Goal: Transaction & Acquisition: Purchase product/service

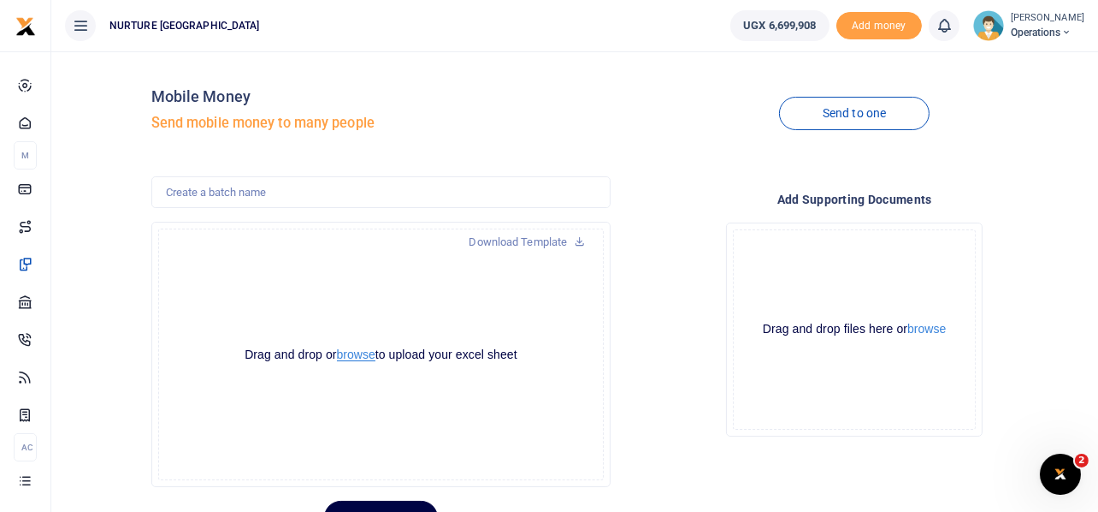
click at [360, 354] on button "browse" at bounding box center [356, 354] width 38 height 13
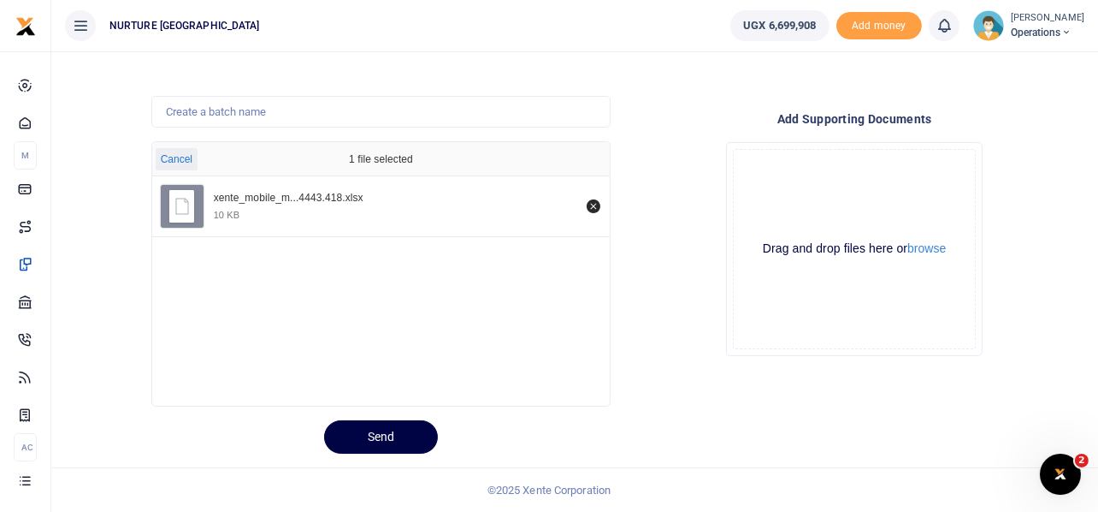
scroll to position [80, 0]
click at [380, 433] on button "Send" at bounding box center [381, 437] width 114 height 33
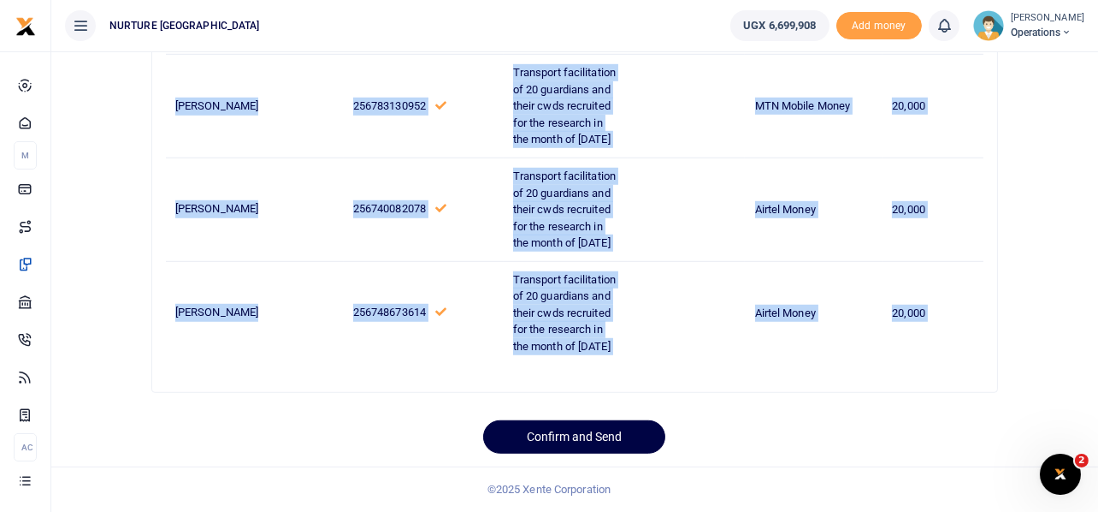
scroll to position [2037, 0]
drag, startPoint x: 177, startPoint y: 299, endPoint x: 945, endPoint y: 278, distance: 768.5
copy tbody "Agnes Nagawa 256705295767 Transport facilitation of 20 guardians and their cwds…"
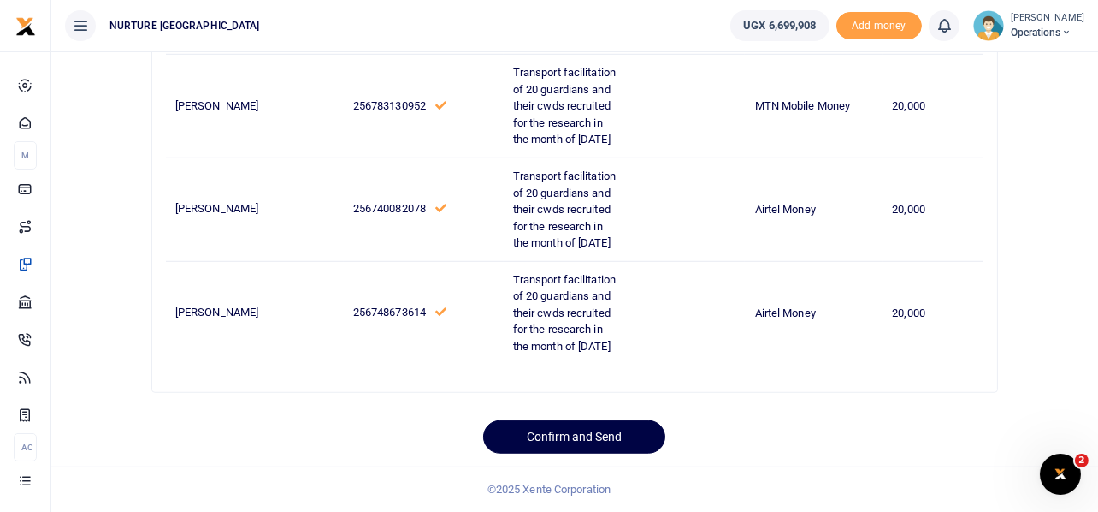
click at [758, 417] on div "Confirm and Send" at bounding box center [574, 429] width 430 height 47
click at [595, 438] on button "Confirm and Send" at bounding box center [574, 436] width 182 height 33
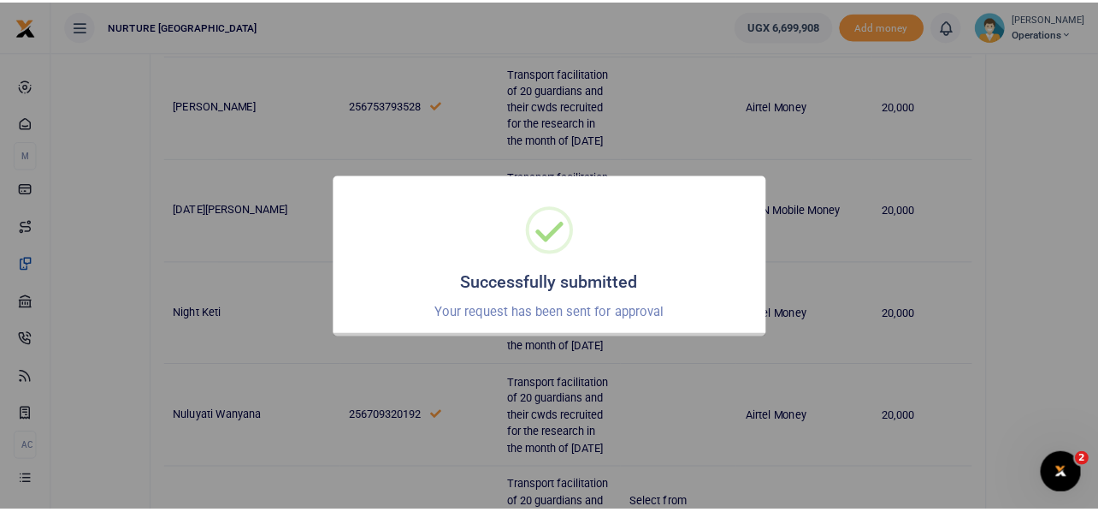
scroll to position [1061, 0]
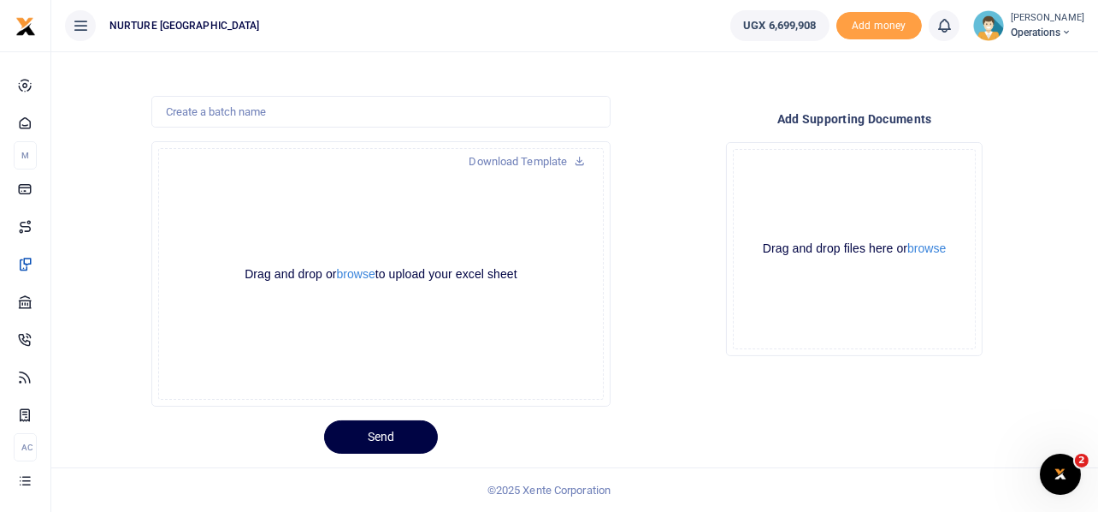
click at [660, 219] on div "Drop your files here Drag and drop files here or browse Powered by Uppy" at bounding box center [854, 248] width 460 height 241
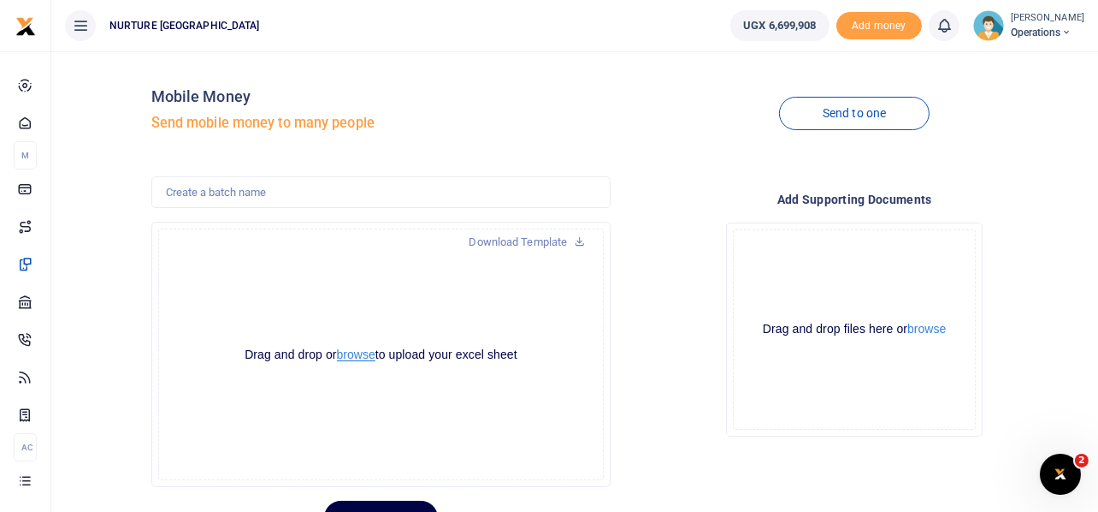
click at [352, 357] on button "browse" at bounding box center [356, 354] width 38 height 13
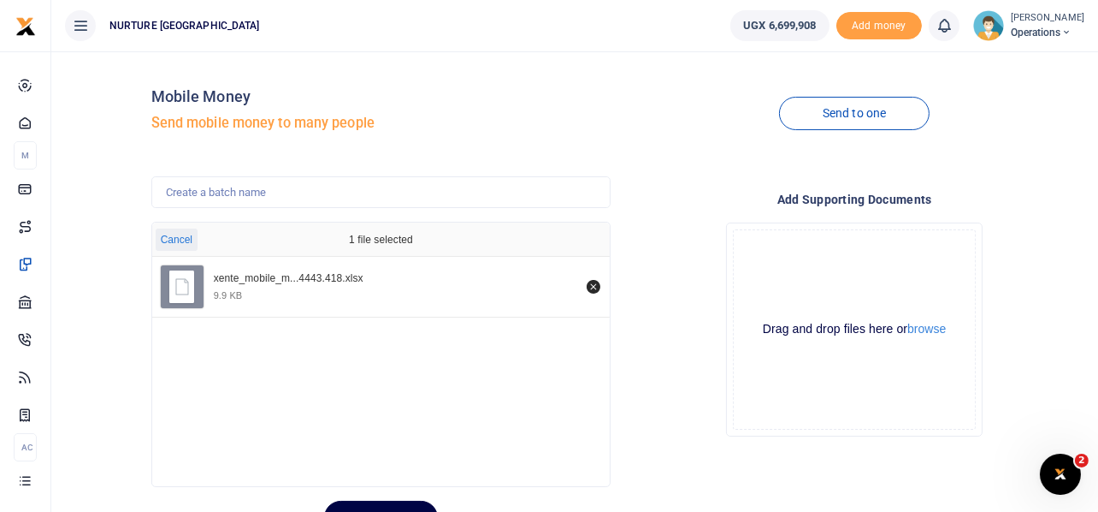
scroll to position [80, 0]
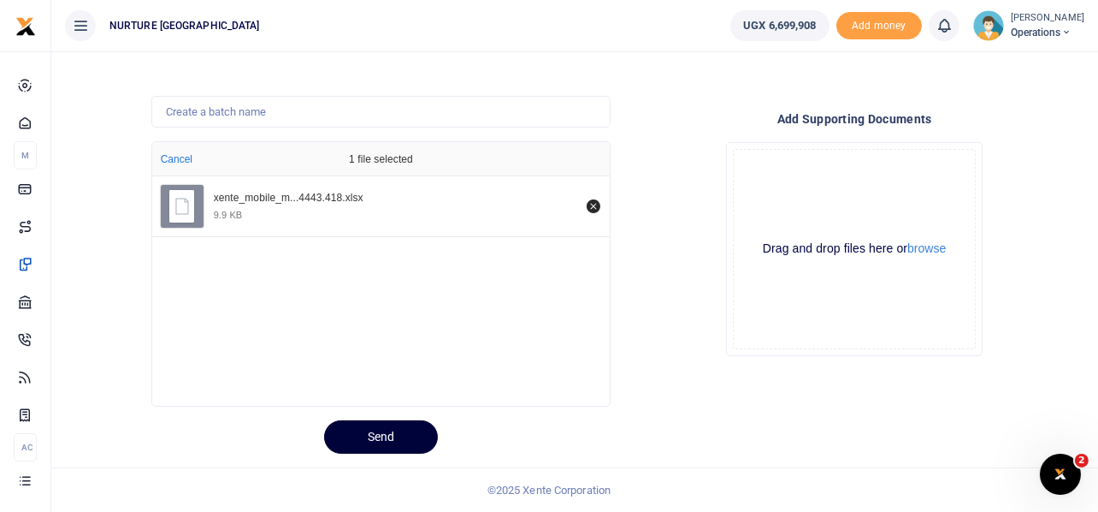
click at [401, 429] on button "Send" at bounding box center [381, 436] width 114 height 33
click at [401, 429] on div "Next" at bounding box center [381, 436] width 460 height 33
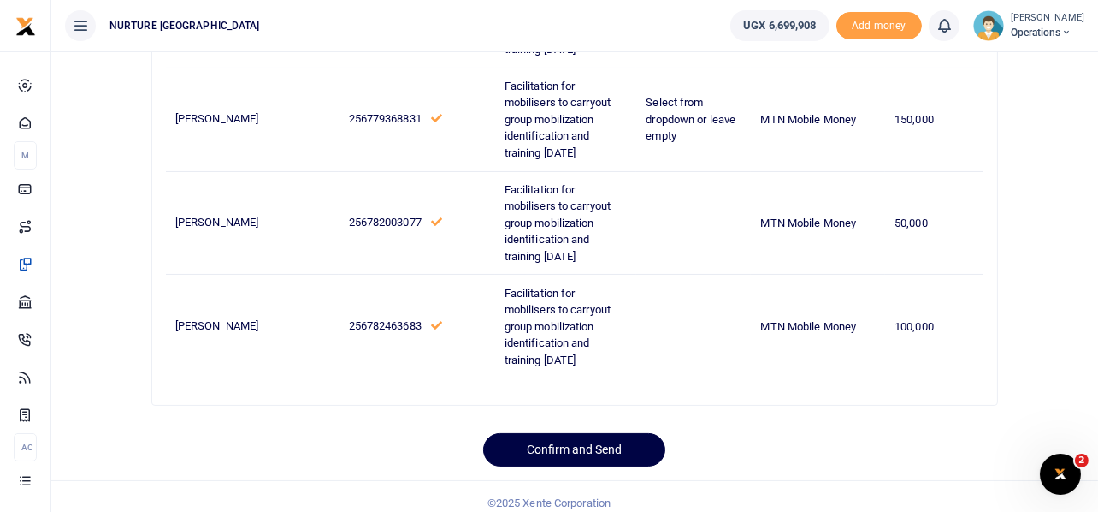
scroll to position [394, 0]
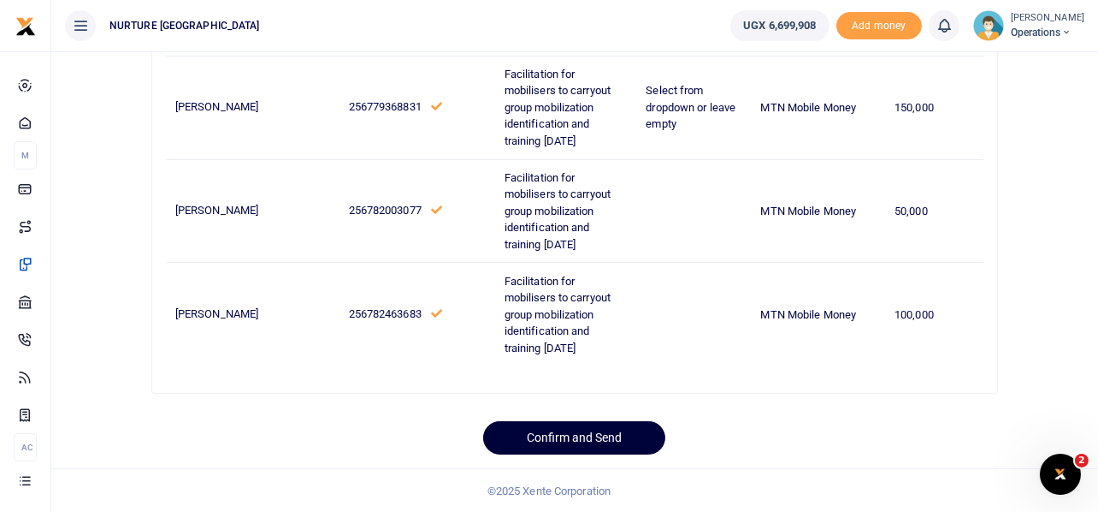
click at [594, 442] on button "Confirm and Send" at bounding box center [574, 437] width 182 height 33
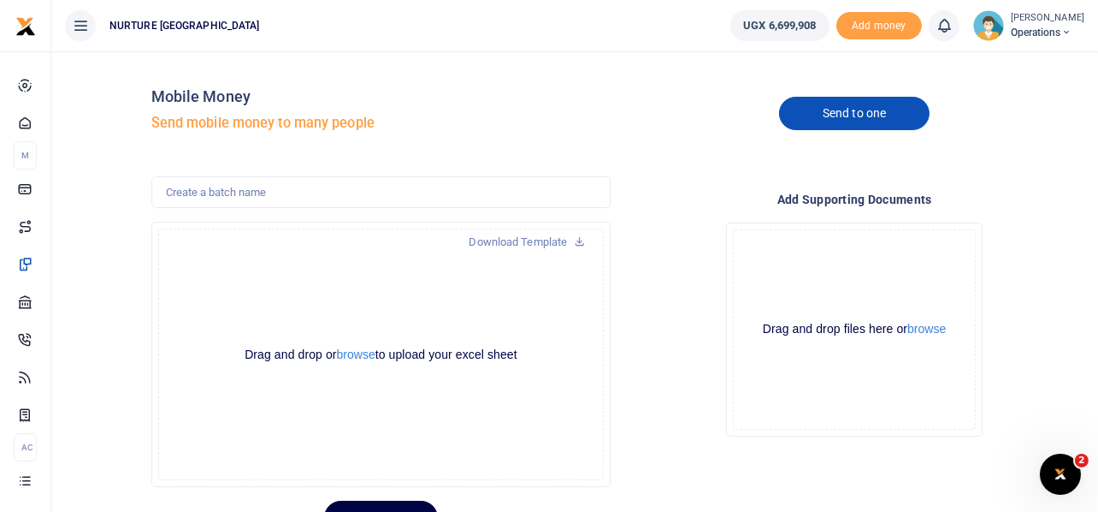
click at [879, 111] on link "Send to one" at bounding box center [854, 113] width 151 height 33
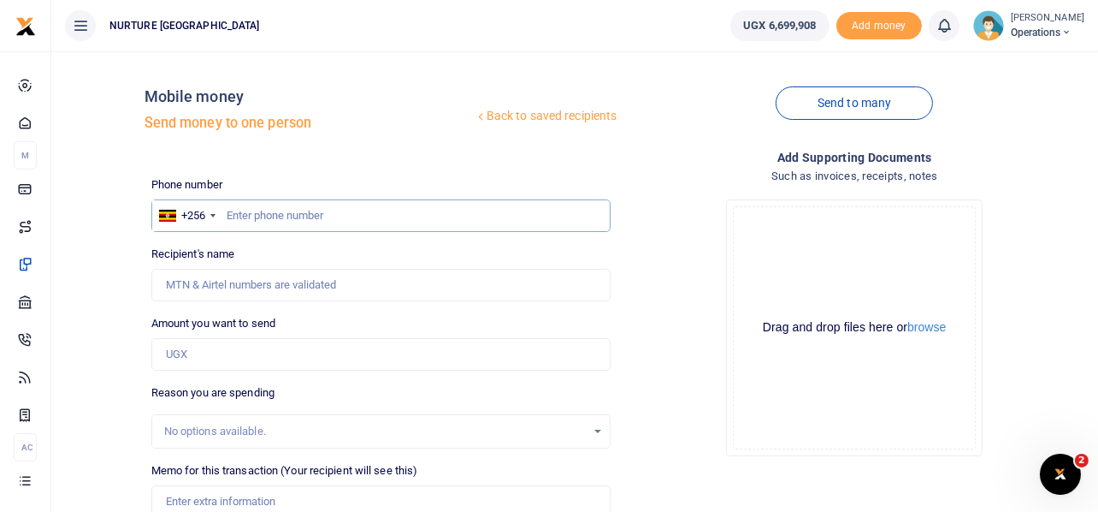
click at [363, 216] on input "text" at bounding box center [381, 215] width 460 height 33
paste input "256702302071"
type input "256702302071"
type input "Teddy Nambuusi"
type input "256702302071"
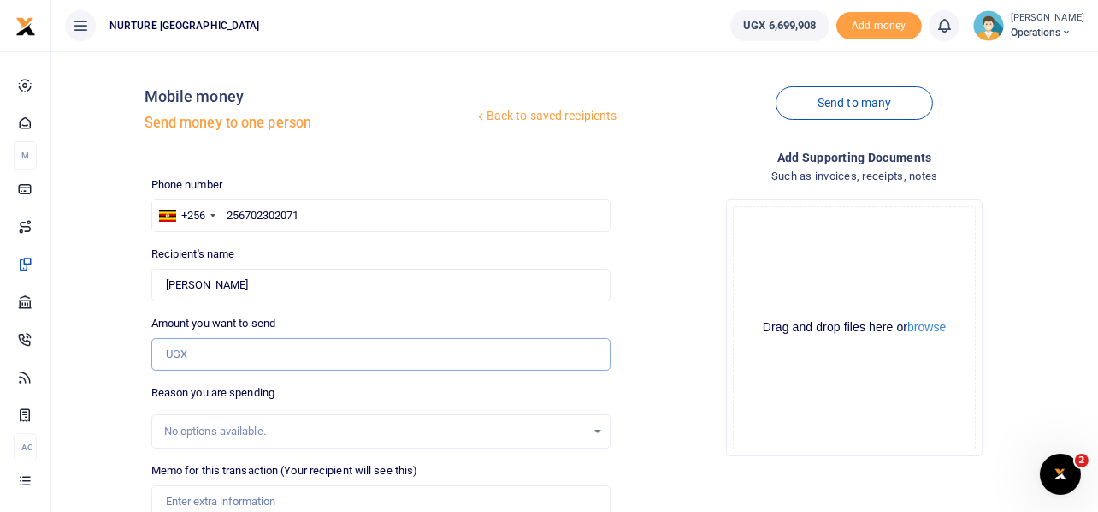
click at [220, 352] on input "Amount you want to send" at bounding box center [381, 354] width 460 height 33
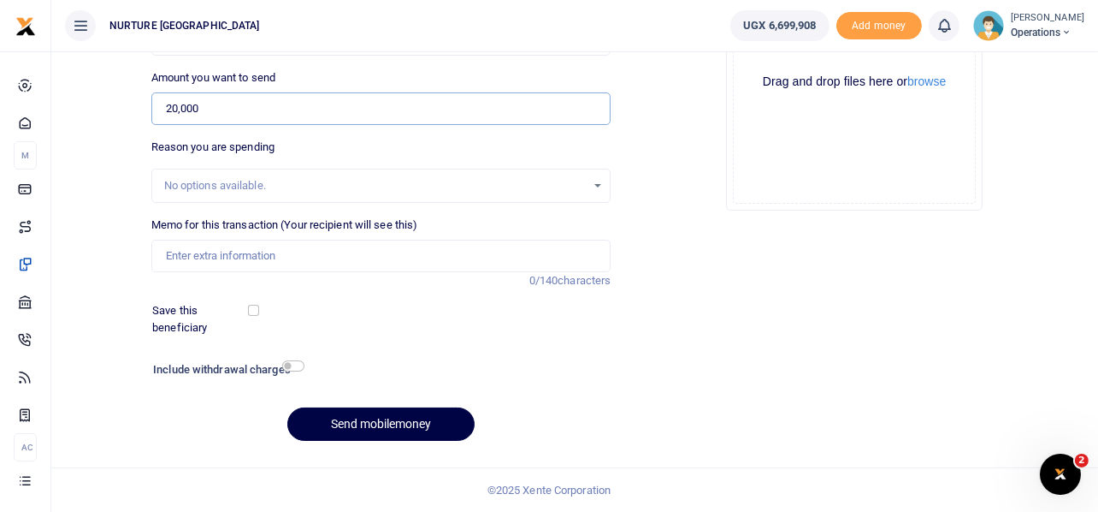
type input "20,000"
click at [312, 246] on input "Memo for this transaction (Your recipient will see this)" at bounding box center [381, 256] width 460 height 33
click at [269, 251] on input "Payment for printing and transport to deliver" at bounding box center [381, 256] width 460 height 33
click at [269, 249] on input "Payment for printing letters and transport to deliver" at bounding box center [381, 256] width 460 height 33
click at [482, 252] on input "Payment for printing school letters and transport to deliver" at bounding box center [381, 256] width 460 height 33
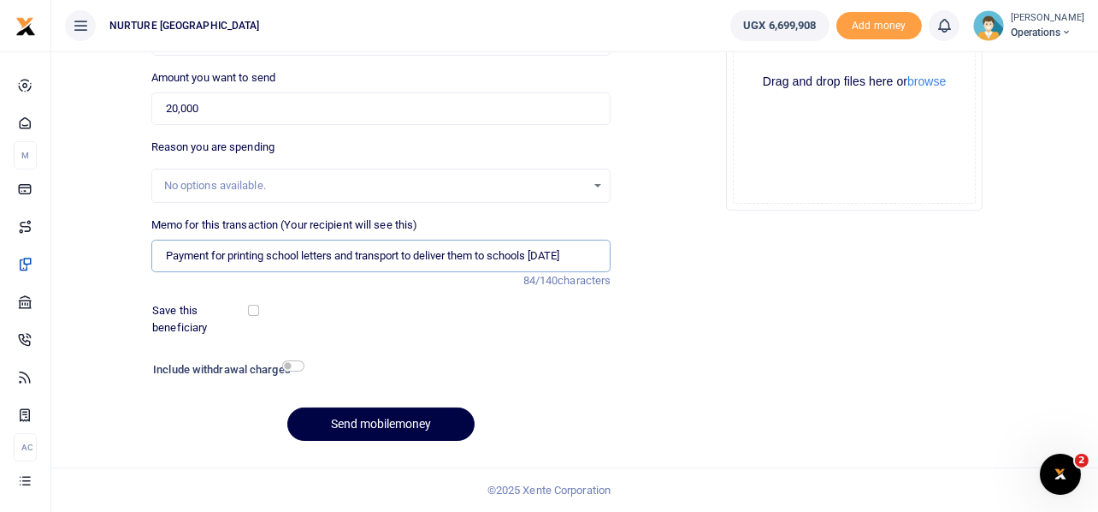
type input "Payment for printing school letters and transport to deliver them to schools Se…"
click at [288, 364] on input "checkbox" at bounding box center [293, 365] width 22 height 11
checkbox input "true"
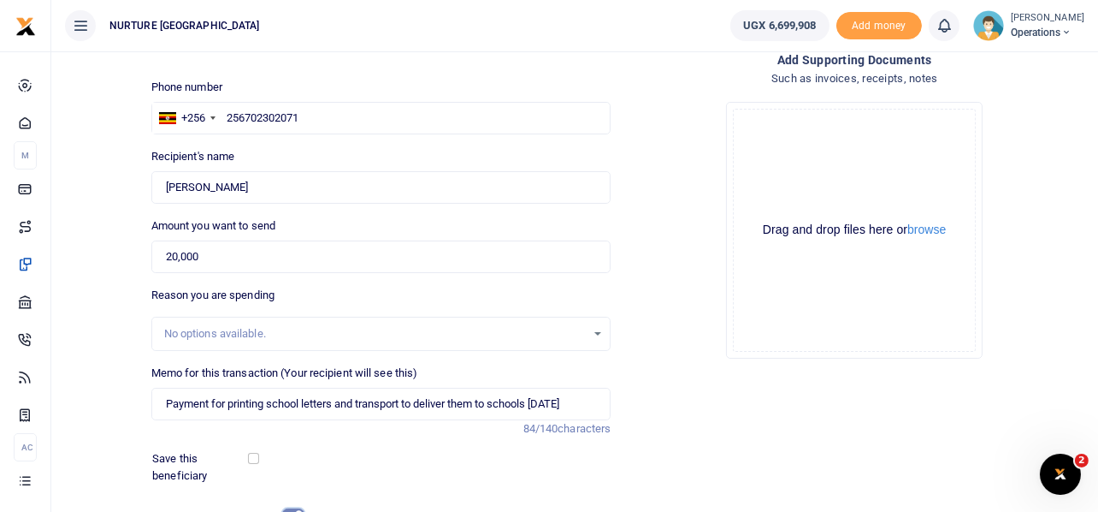
scroll to position [293, 0]
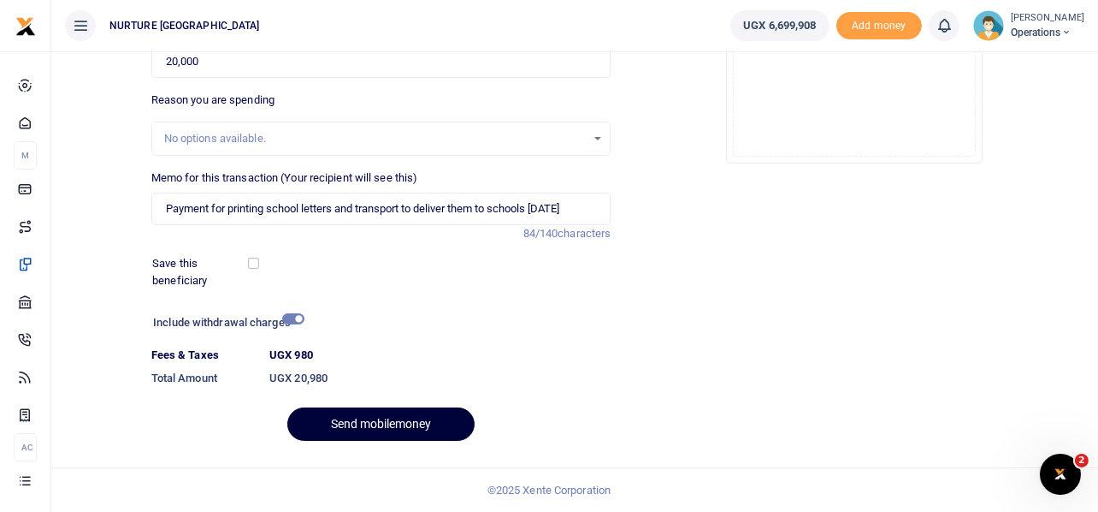
click at [355, 427] on button "Send mobilemoney" at bounding box center [380, 423] width 187 height 33
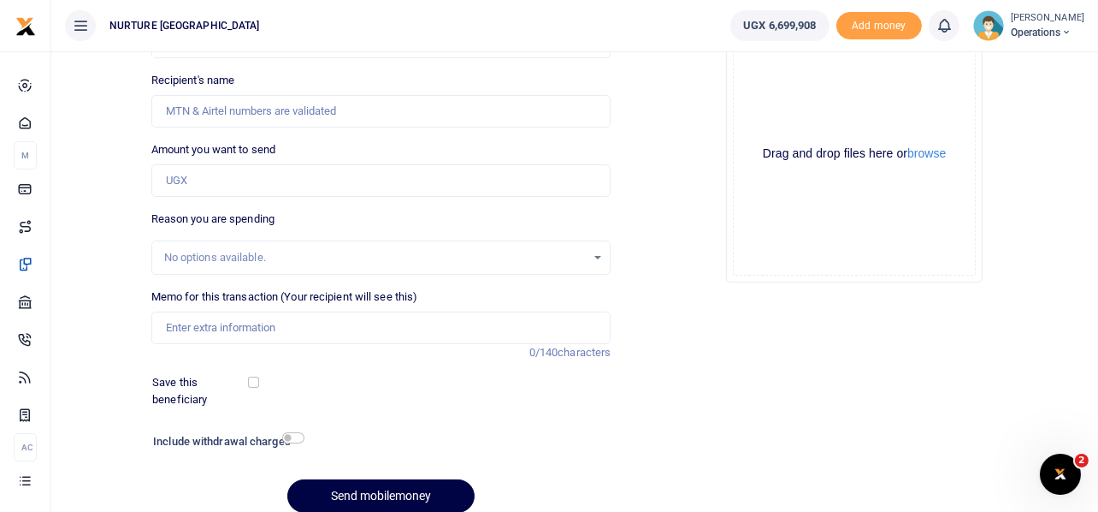
scroll to position [181, 0]
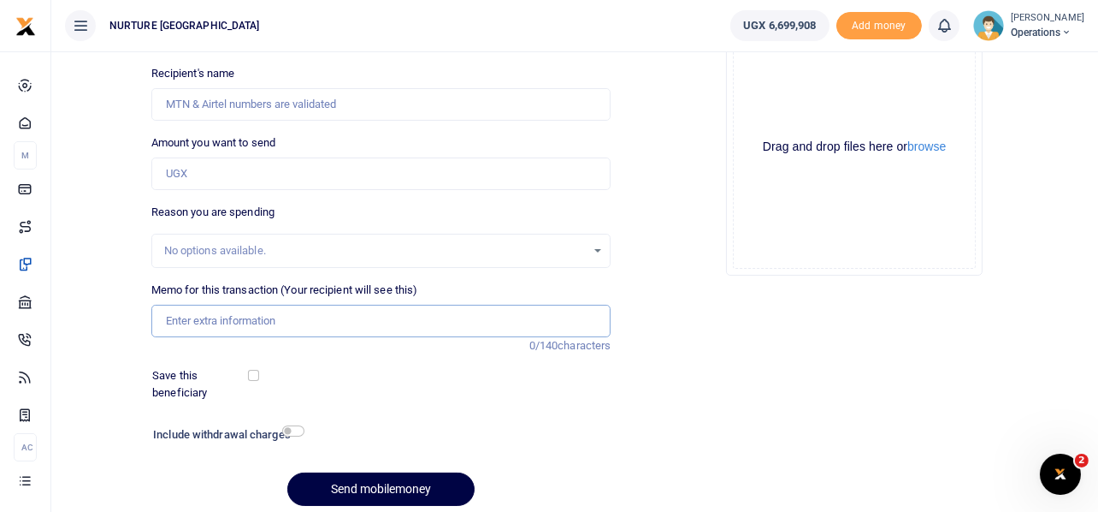
click at [247, 328] on input "Memo for this transaction (Your recipient will see this)" at bounding box center [381, 321] width 460 height 33
paste input "Supply of eggs for urban villages June 2025"
click at [352, 318] on input "Supply of eggs for urban villages June 2025" at bounding box center [381, 321] width 460 height 33
type input "Supply of eggs for urban villages September 2025"
click at [311, 173] on input "Amount you want to send" at bounding box center [381, 173] width 460 height 33
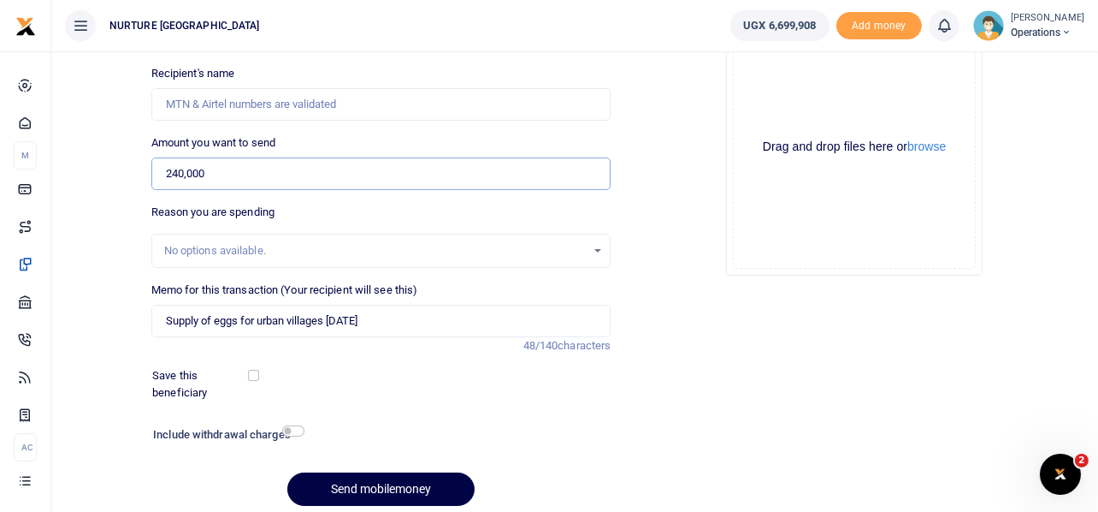
type input "240,000"
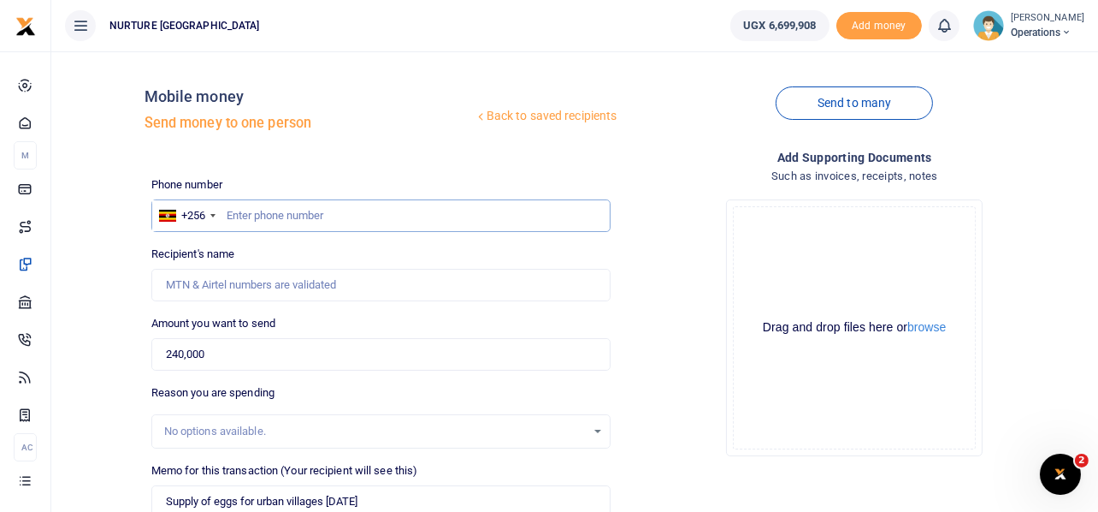
click at [286, 214] on input "text" at bounding box center [381, 215] width 460 height 33
paste input "81930132"
click at [229, 210] on input "81930132" at bounding box center [381, 215] width 460 height 33
type input "781930132"
type input "Martha Mbeiza"
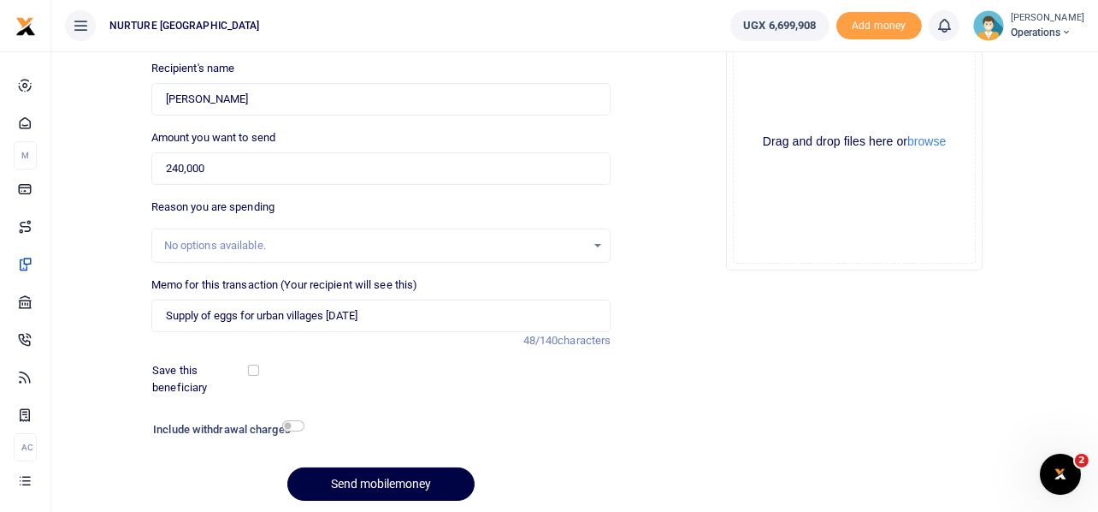
scroll to position [186, 0]
type input "781930132"
click at [293, 421] on input "checkbox" at bounding box center [293, 424] width 22 height 11
checkbox input "true"
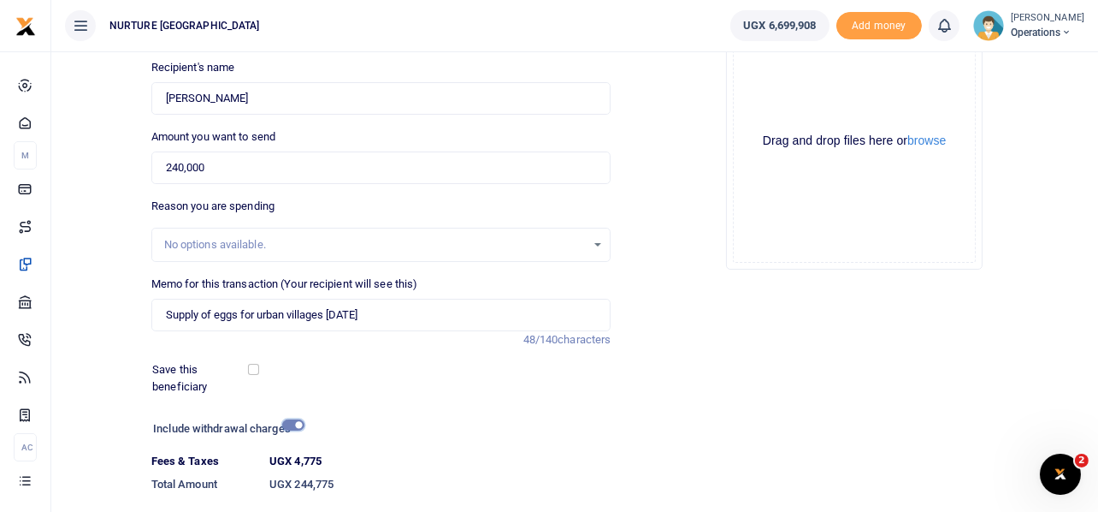
scroll to position [293, 0]
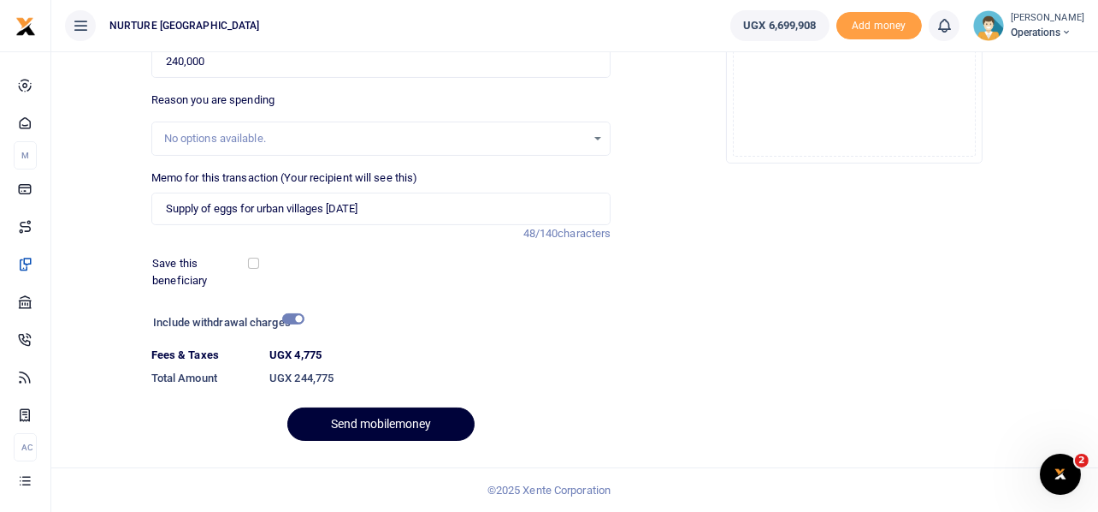
click at [376, 430] on button "Send mobilemoney" at bounding box center [380, 423] width 187 height 33
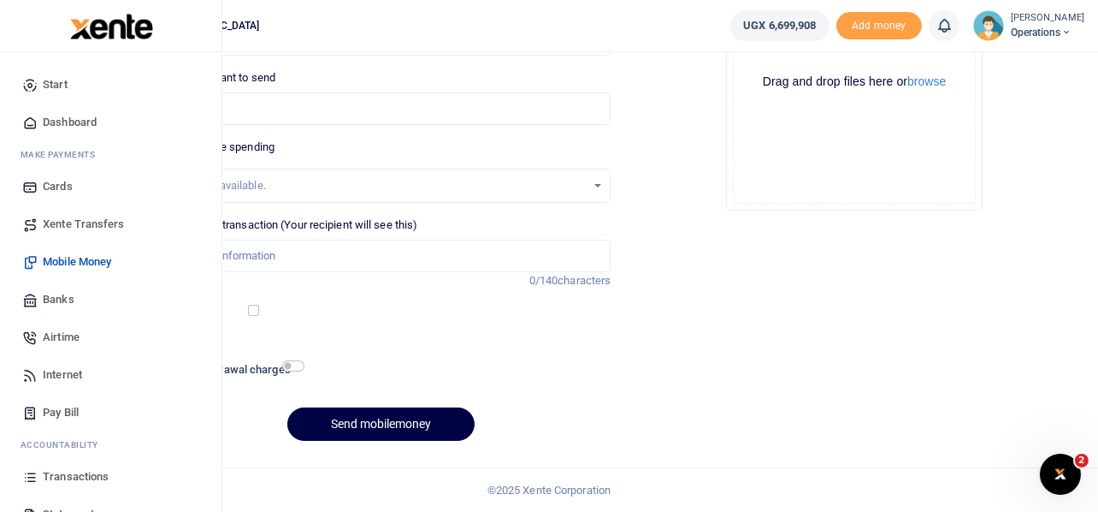
click at [62, 334] on span "Airtime" at bounding box center [61, 336] width 37 height 17
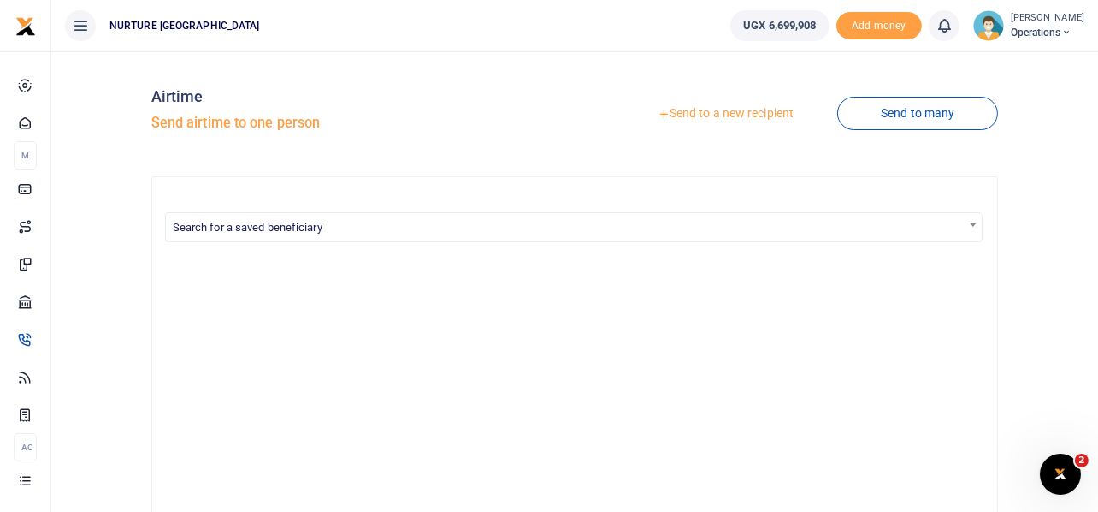
click at [749, 111] on link "Send to a new recipient" at bounding box center [725, 113] width 223 height 31
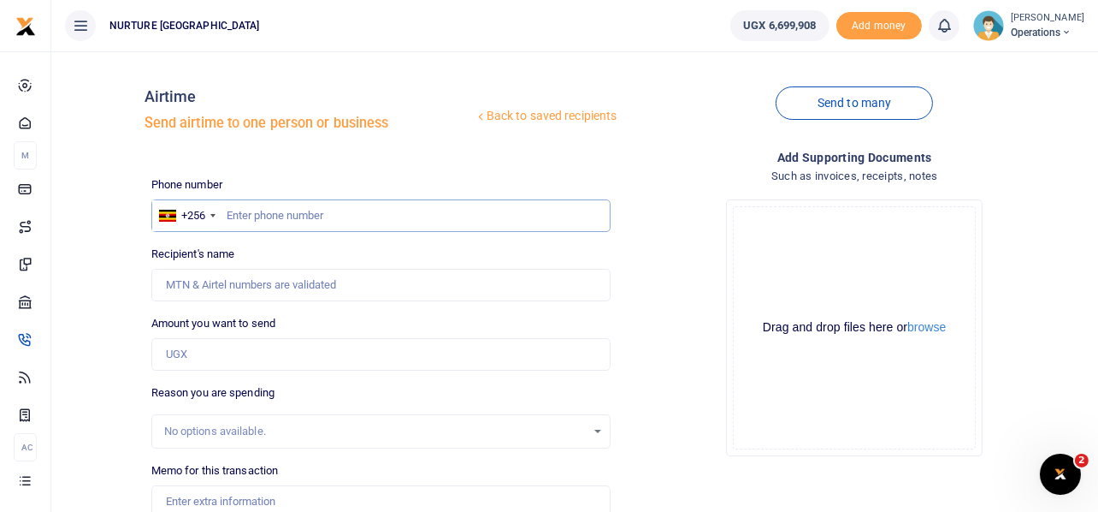
click at [282, 216] on input "text" at bounding box center [381, 215] width 460 height 33
paste input "743994152"
type input "743994152"
click at [222, 352] on input "Amount you want to send" at bounding box center [381, 354] width 460 height 33
type input "10,000"
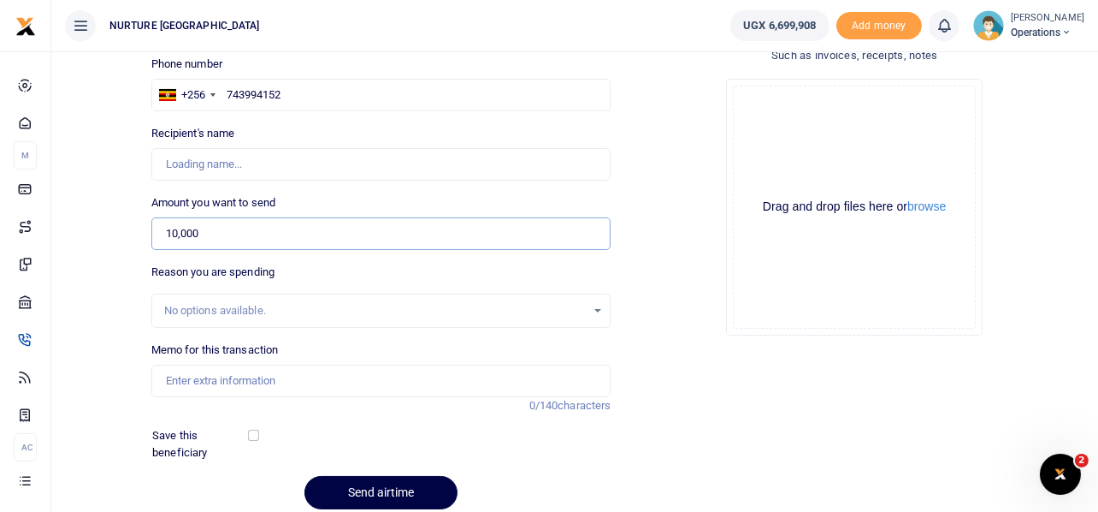
type input "Charity Nandera"
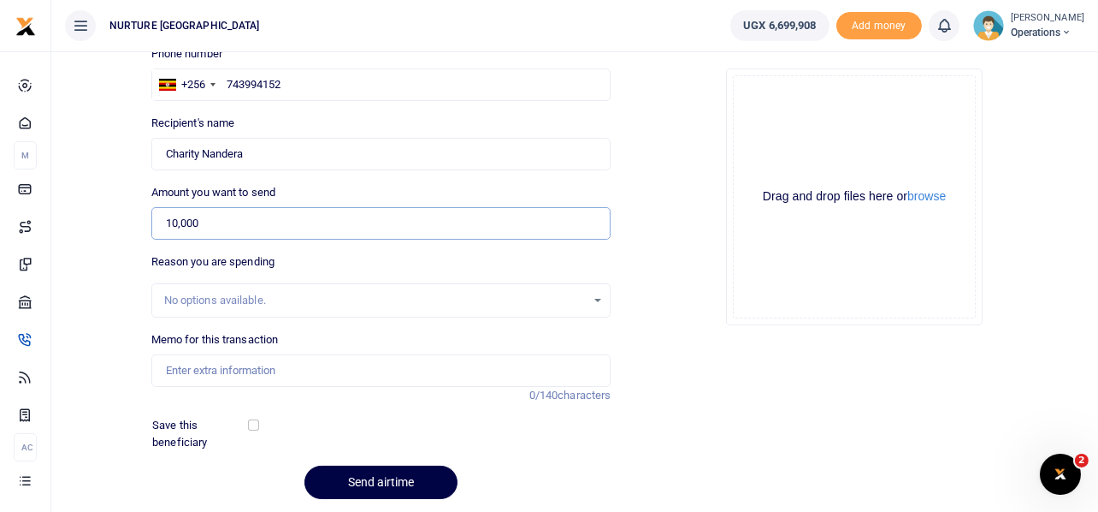
type input "10,000"
click at [235, 371] on input "Memo for this transaction" at bounding box center [381, 370] width 460 height 33
paste input "Payment of airtime for the support team at Urban villages for the month of Augu…"
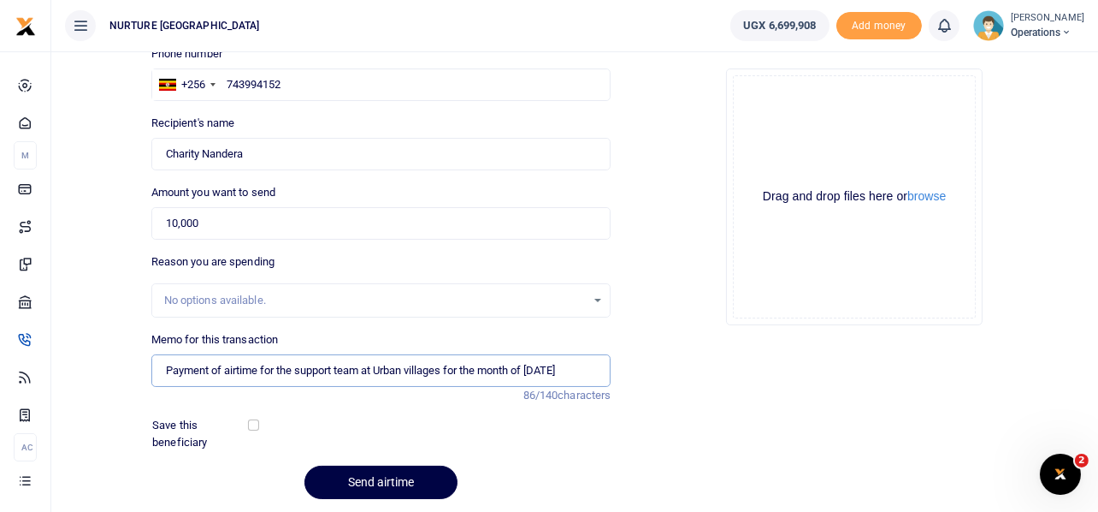
click at [569, 364] on input "Payment of airtime for the support team at Urban villages for the month of Augu…" at bounding box center [381, 370] width 460 height 33
type input "Payment of airtime for the support team at Urban villages for the month of Sept…"
click at [657, 360] on div "Add supporting Documents Such as invoices, receipts, notes Drop your files here…" at bounding box center [855, 265] width 474 height 496
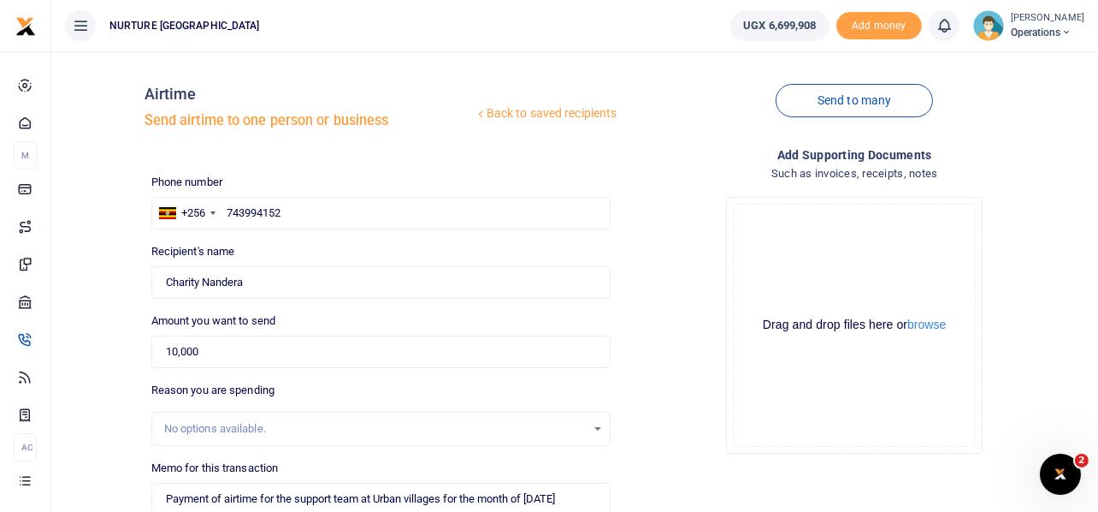
scroll to position [0, 0]
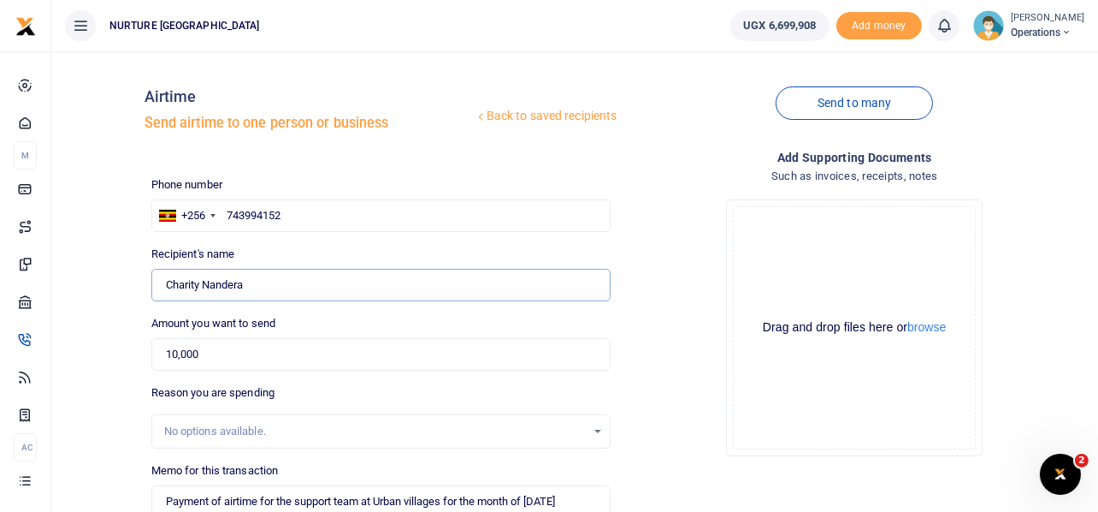
click at [257, 284] on input "Found" at bounding box center [381, 285] width 460 height 33
type input "C"
type input "Situma Collins"
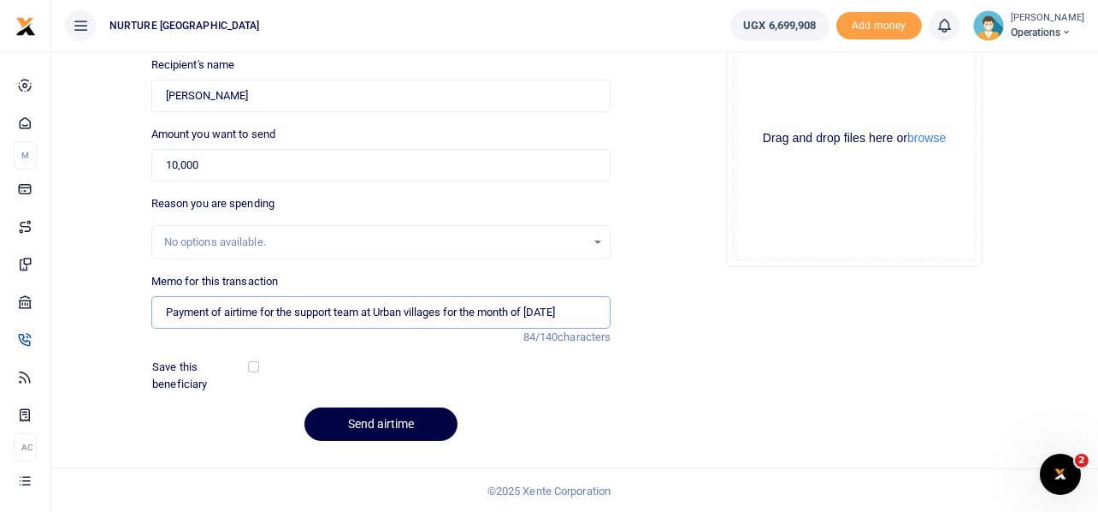
click at [443, 313] on input "Payment of airtime for the support team at Urban villages for the month of Sept…" at bounding box center [381, 312] width 460 height 33
click at [467, 312] on input "Payment of airtime for the support team at Urban villages for the month of Sept…" at bounding box center [381, 312] width 460 height 33
click at [411, 413] on button "Send airtime" at bounding box center [381, 423] width 153 height 33
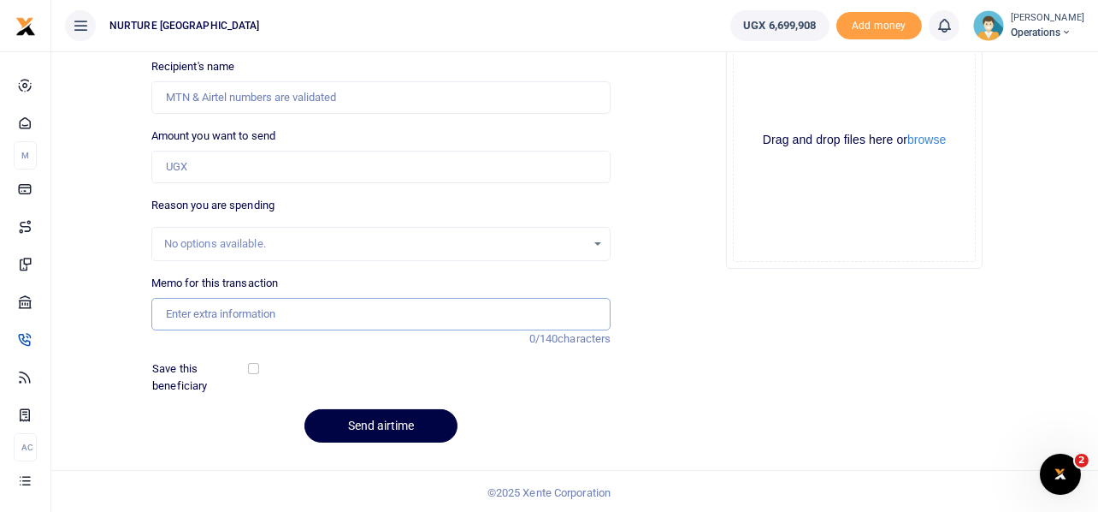
click at [287, 316] on input "Memo for this transaction" at bounding box center [381, 314] width 460 height 33
paste input "Payment of airtime for the support team at Urban villages for the month of Sept…"
type input "Payment of airtime for the support team at Urban villages for the month of Sept…"
click at [229, 165] on input "Amount you want to send" at bounding box center [381, 167] width 460 height 33
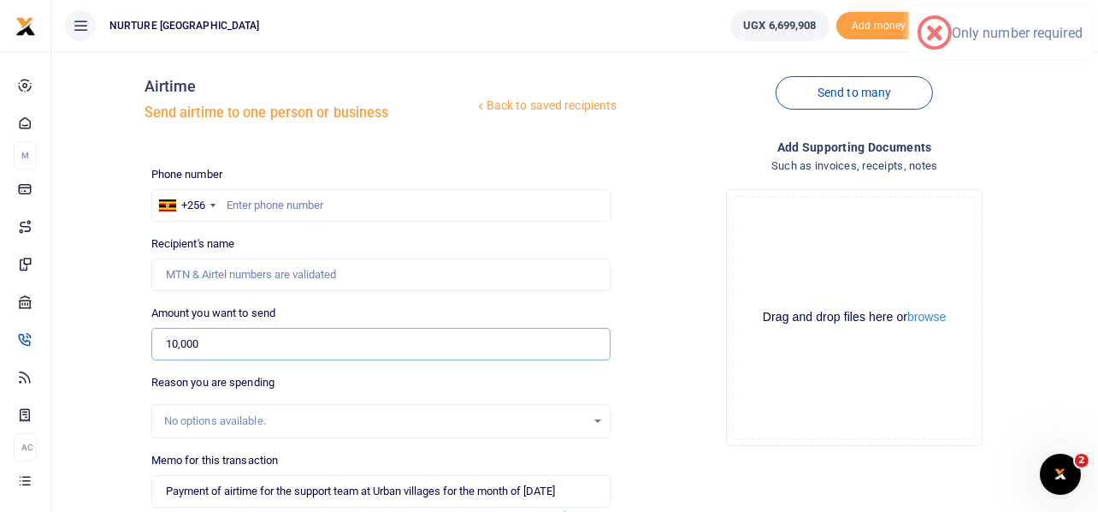
scroll to position [9, 0]
type input "10,000"
click at [252, 204] on input "text" at bounding box center [381, 207] width 460 height 33
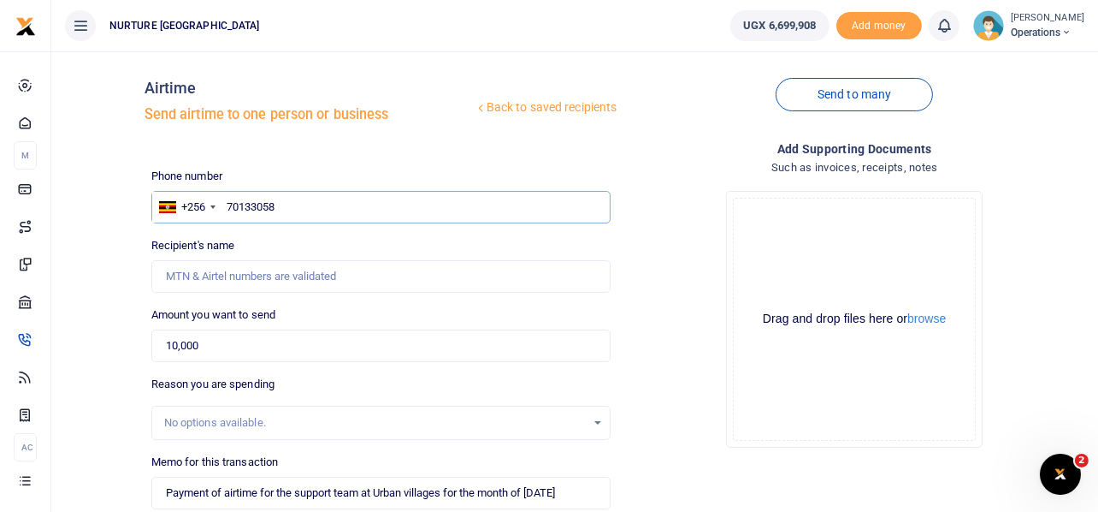
type input "701330586"
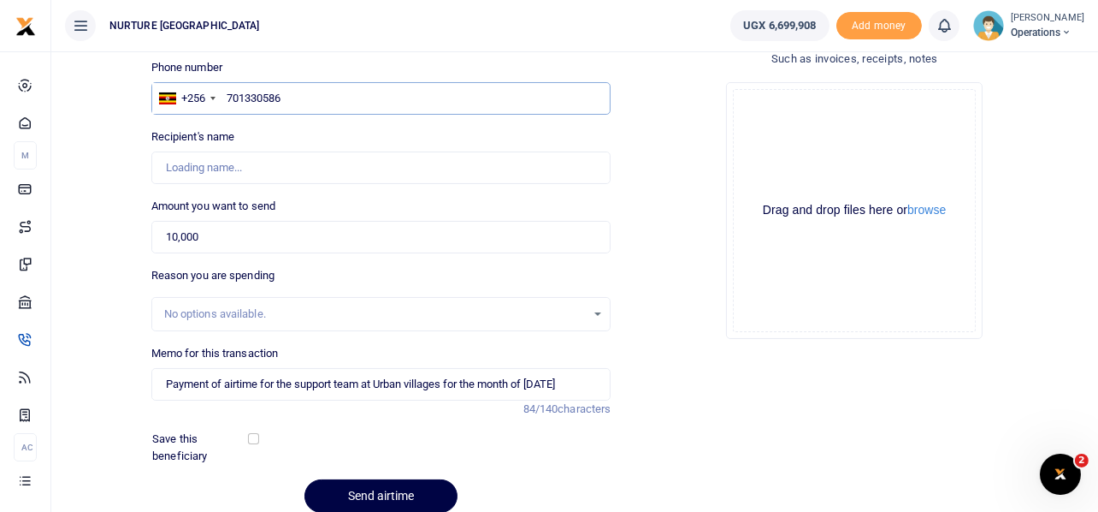
scroll to position [120, 0]
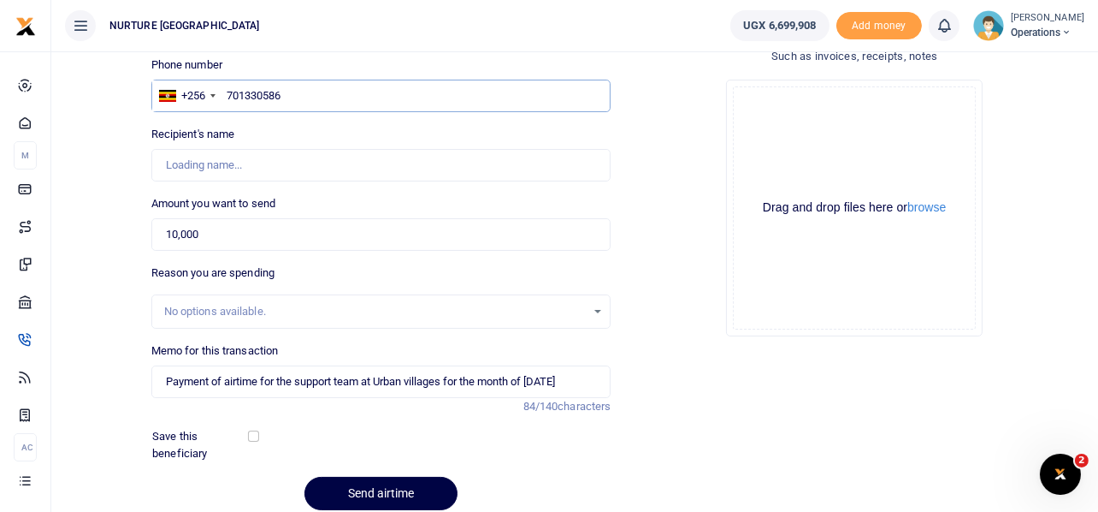
type input "Barbra Tumusiime"
type input "701330586"
click at [271, 172] on input "Found" at bounding box center [381, 165] width 460 height 33
type input "B"
type input "Kaheeru Josephat"
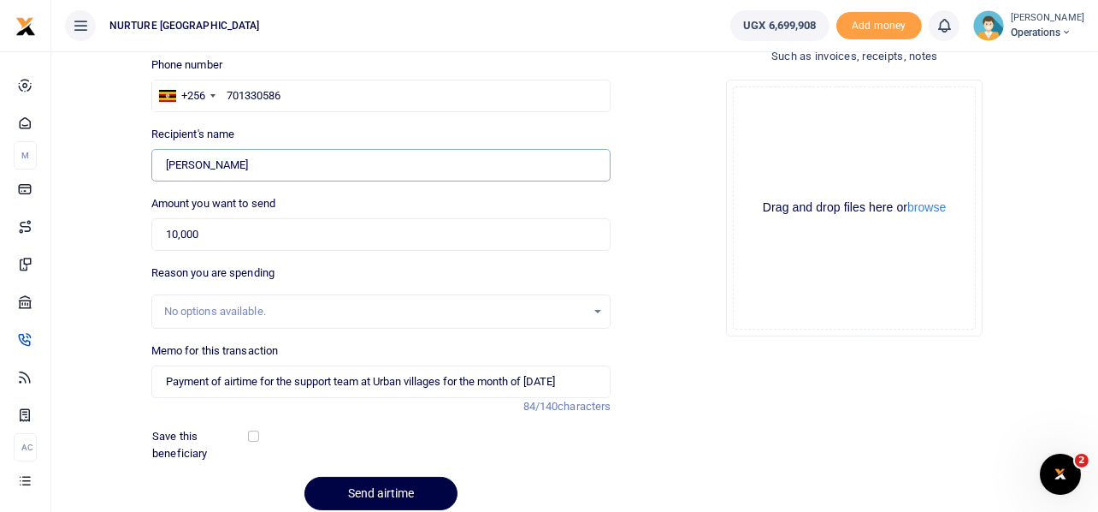
scroll to position [189, 0]
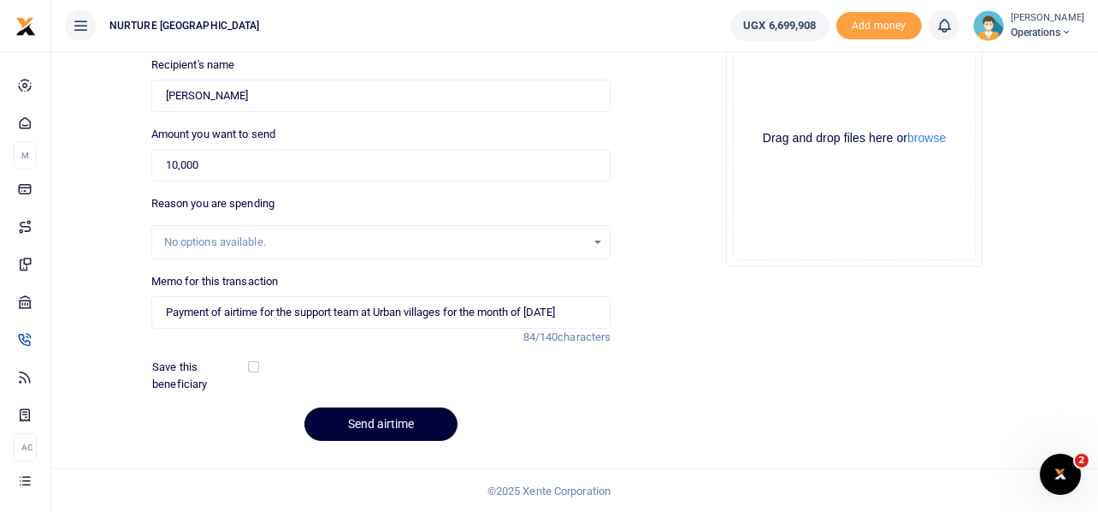
click at [400, 417] on button "Send airtime" at bounding box center [381, 423] width 153 height 33
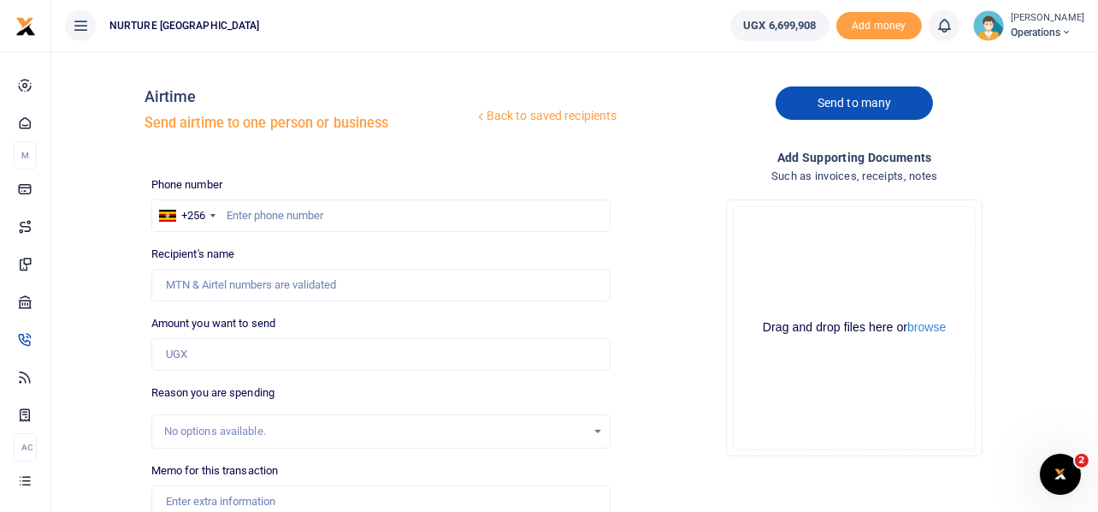
click at [844, 114] on link "Send to many" at bounding box center [854, 102] width 157 height 33
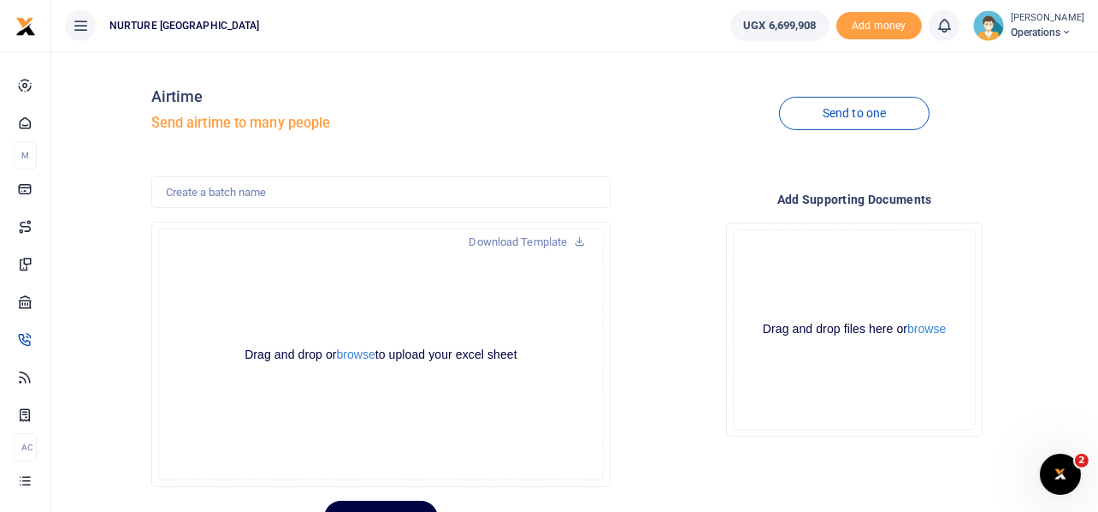
click at [678, 210] on div "Drop your files here Drag and drop files here or browse Powered by Uppy" at bounding box center [854, 329] width 460 height 241
click at [520, 240] on link "Download Template" at bounding box center [528, 241] width 144 height 27
click at [361, 354] on button "browse" at bounding box center [356, 354] width 38 height 13
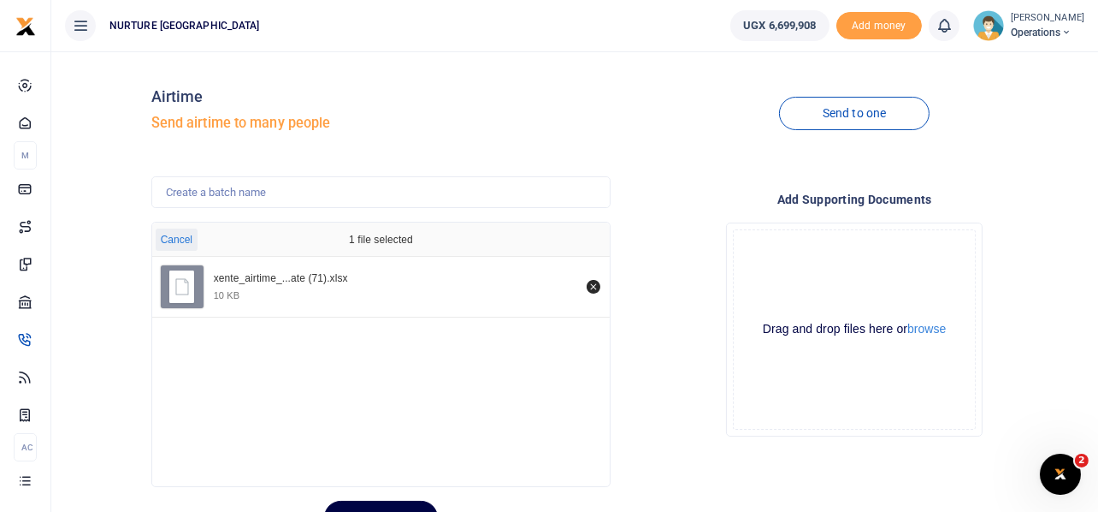
scroll to position [80, 0]
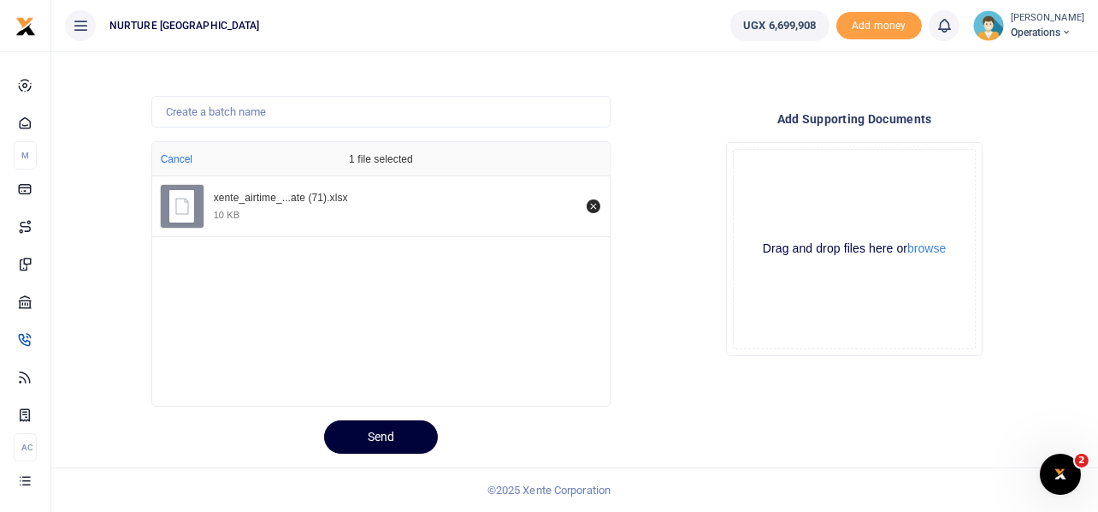
click at [387, 448] on button "Send" at bounding box center [381, 436] width 114 height 33
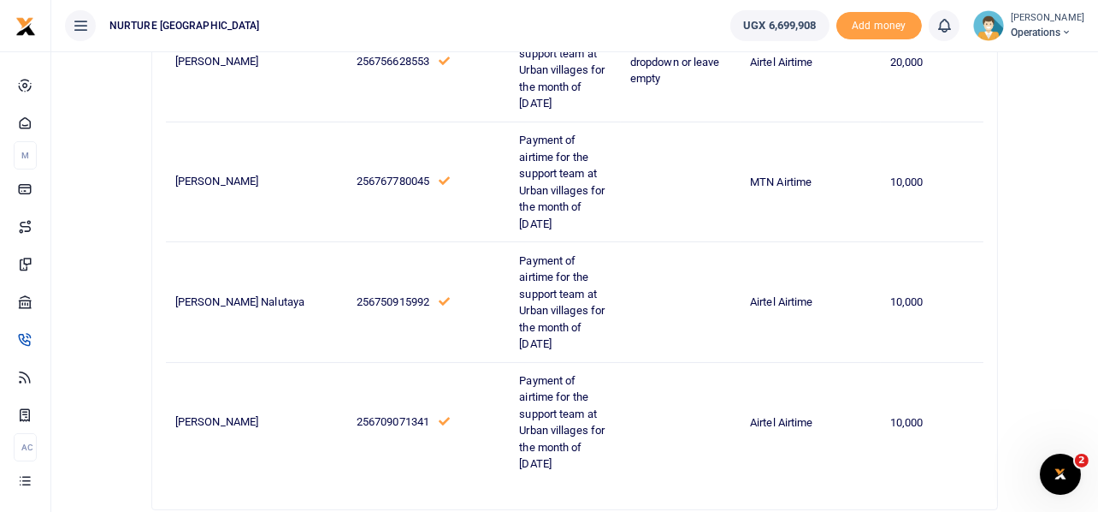
scroll to position [598, 0]
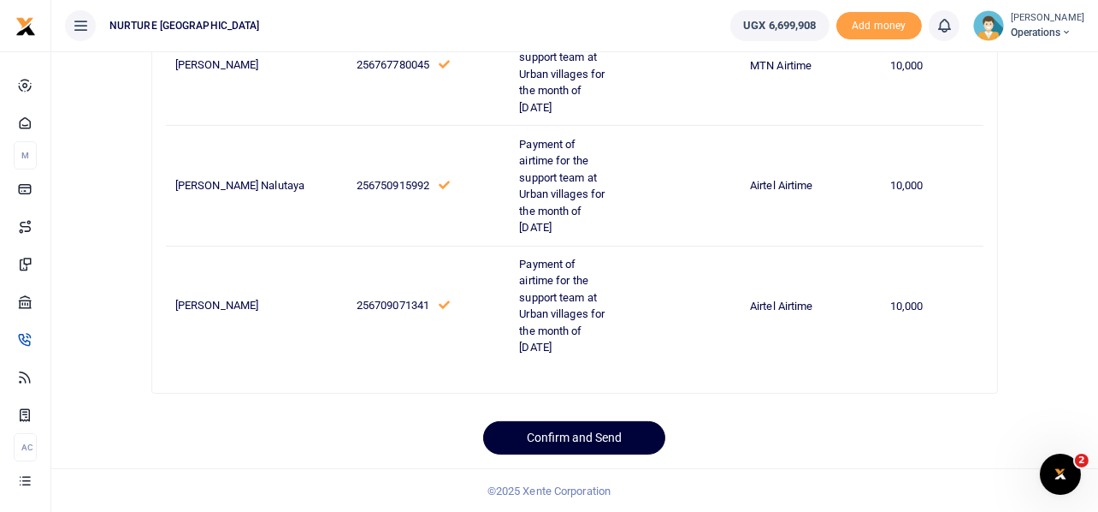
click at [596, 435] on button "Confirm and Send" at bounding box center [574, 437] width 182 height 33
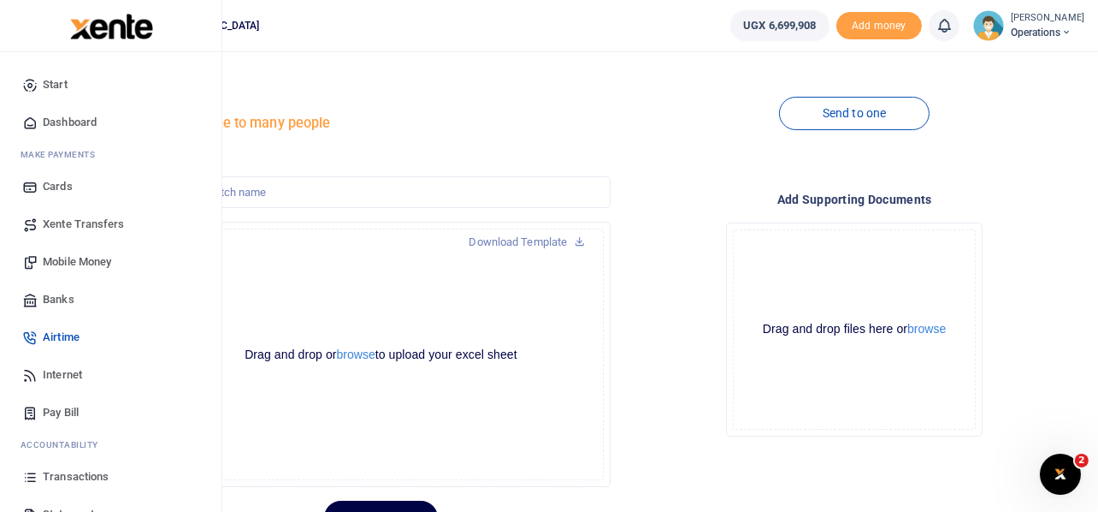
click at [86, 263] on span "Mobile Money" at bounding box center [77, 261] width 68 height 17
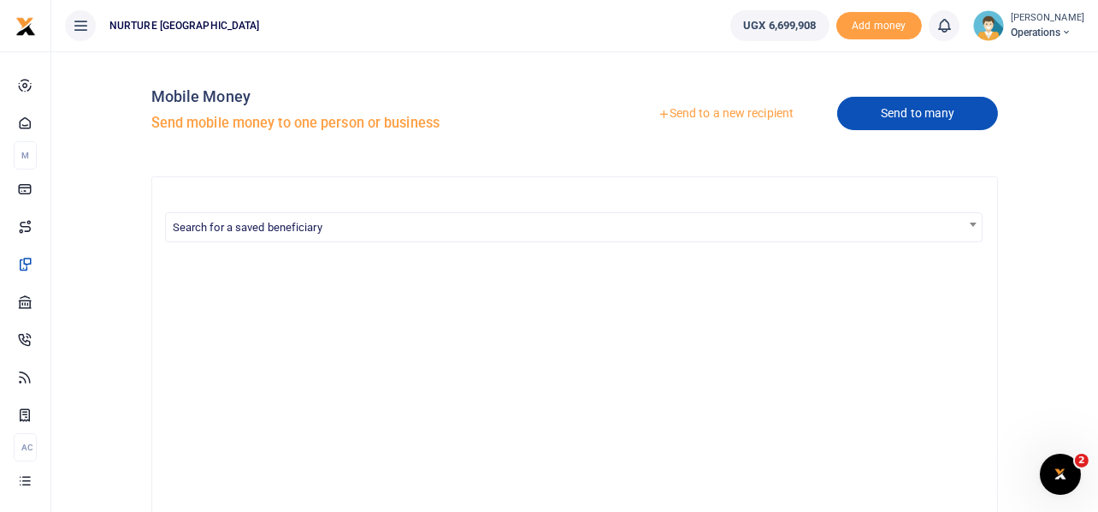
click at [919, 126] on link "Send to many" at bounding box center [917, 113] width 161 height 33
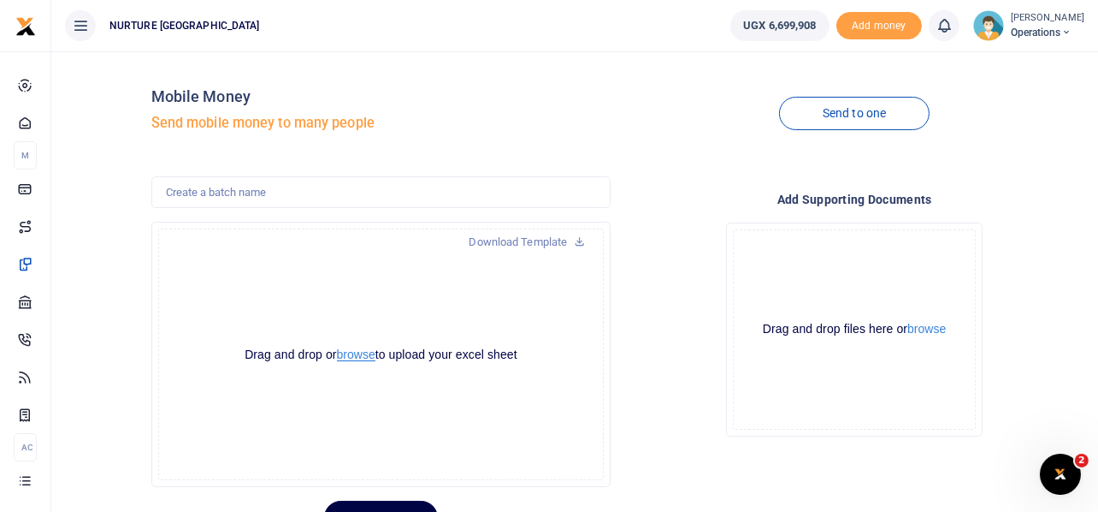
click at [358, 355] on button "browse" at bounding box center [356, 354] width 38 height 13
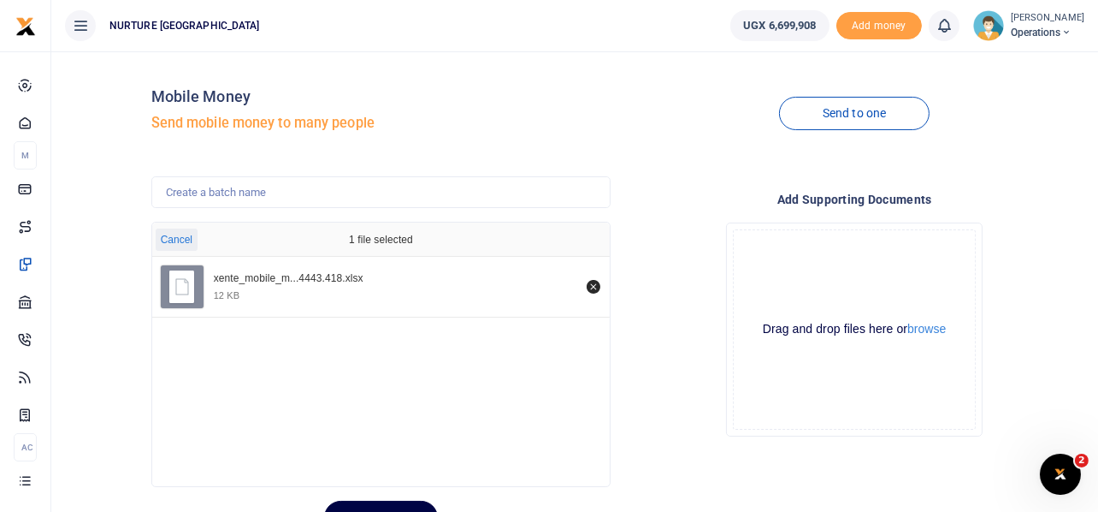
scroll to position [80, 0]
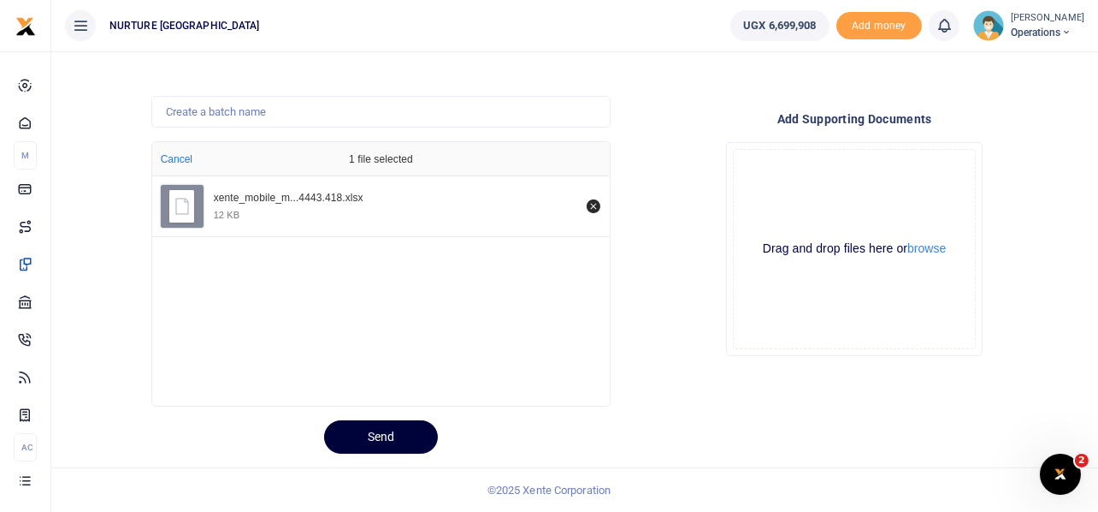
click at [418, 435] on button "Send" at bounding box center [381, 436] width 114 height 33
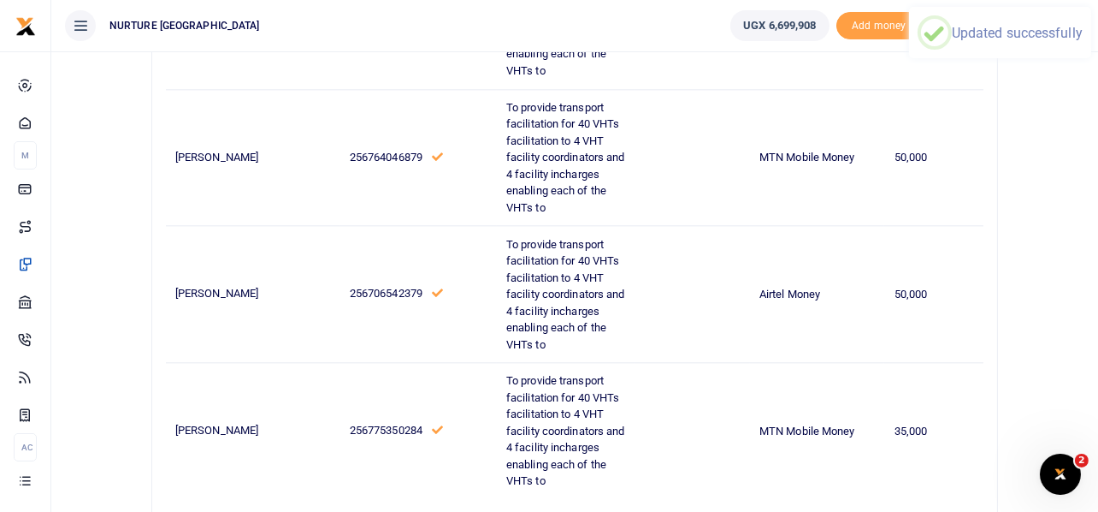
scroll to position [6164, 0]
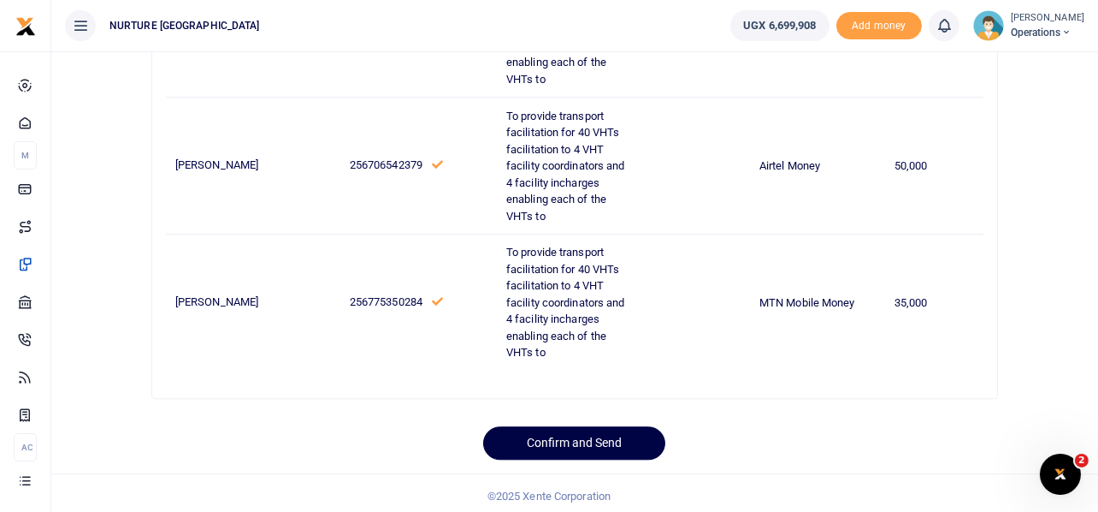
click at [694, 412] on div "Confirm and Send" at bounding box center [574, 435] width 430 height 47
click at [607, 429] on button "Confirm and Send" at bounding box center [574, 442] width 182 height 33
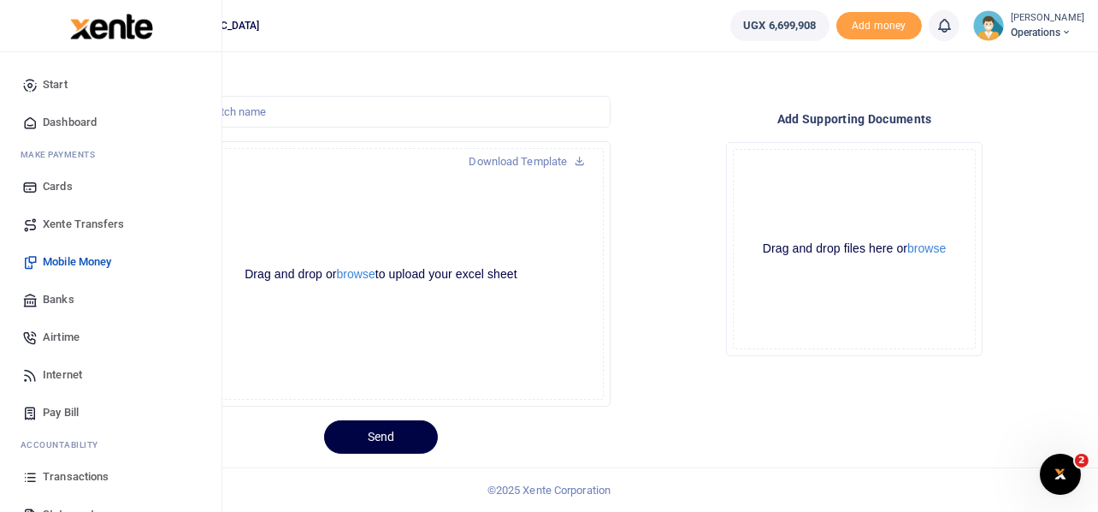
click at [70, 335] on span "Airtime" at bounding box center [61, 336] width 37 height 17
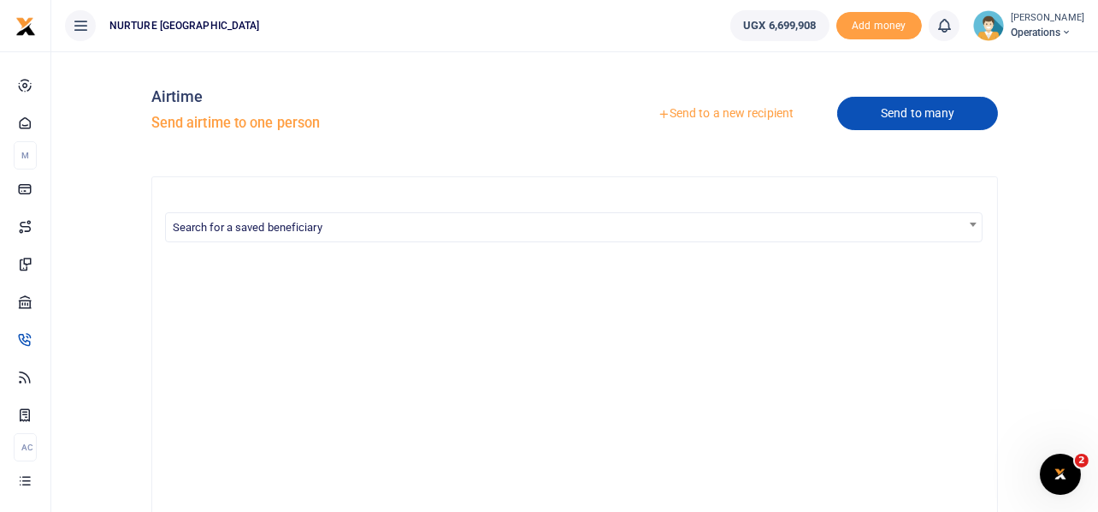
click at [896, 114] on link "Send to many" at bounding box center [917, 113] width 161 height 33
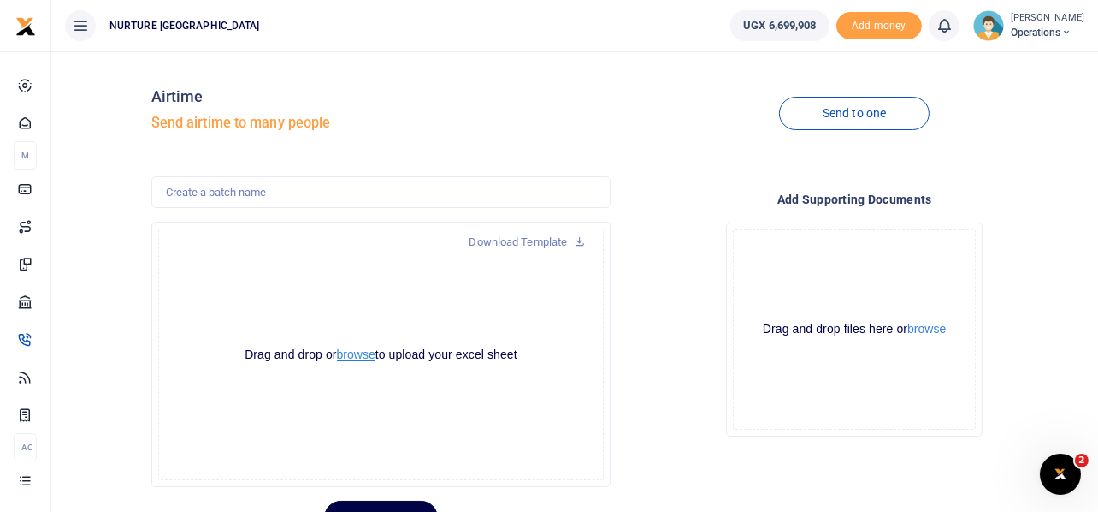
click at [359, 353] on button "browse" at bounding box center [356, 354] width 38 height 13
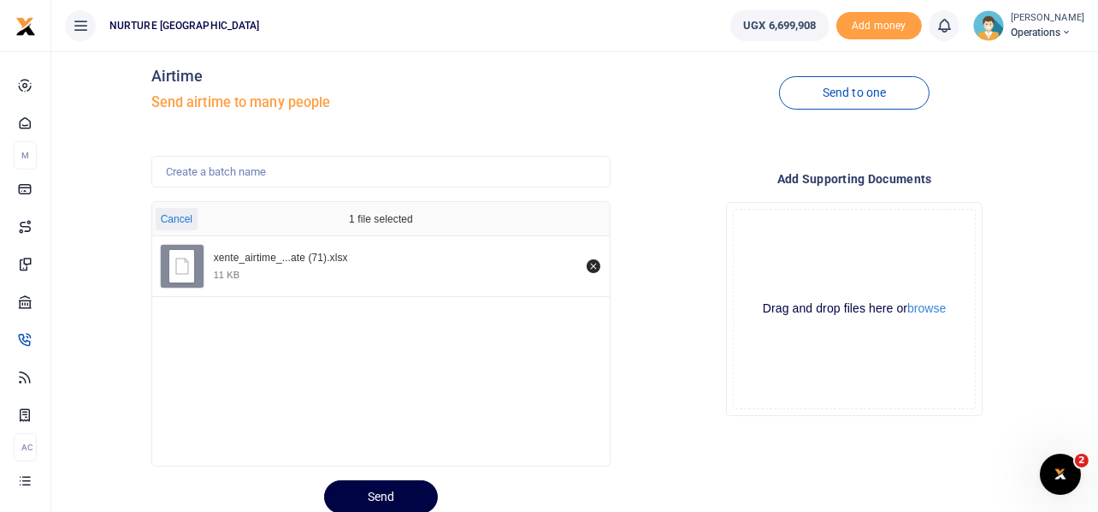
scroll to position [80, 0]
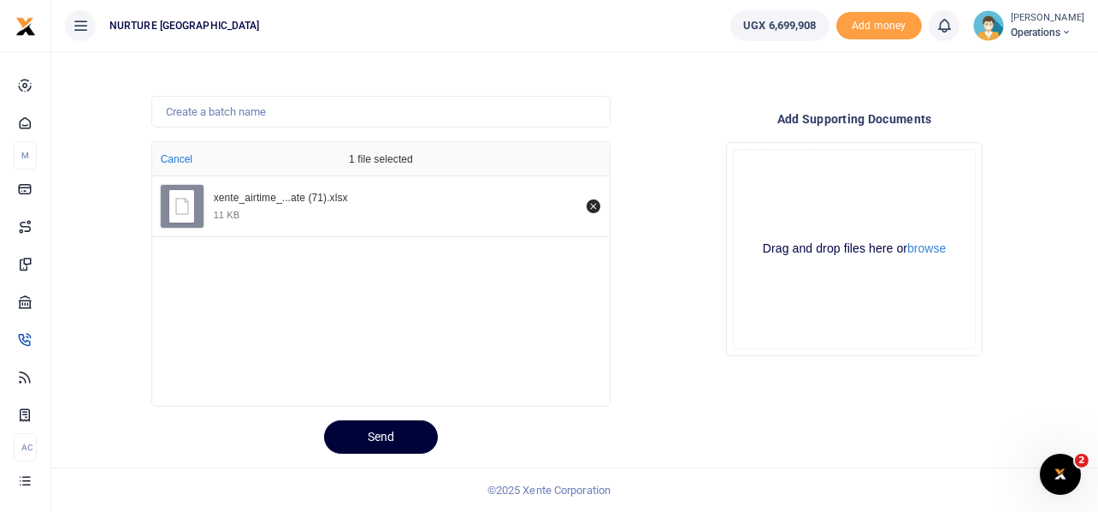
click at [382, 440] on button "Send" at bounding box center [381, 436] width 114 height 33
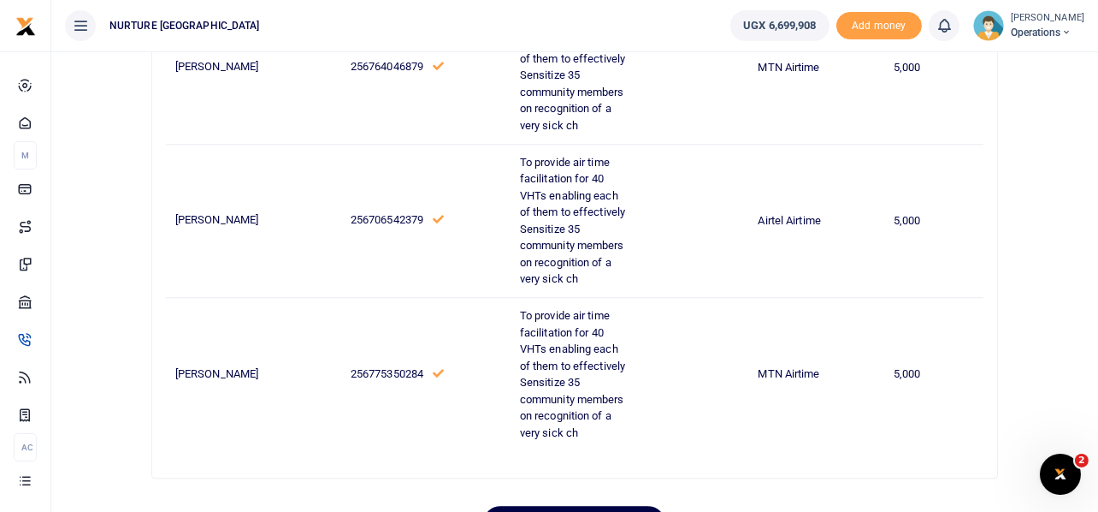
scroll to position [6164, 0]
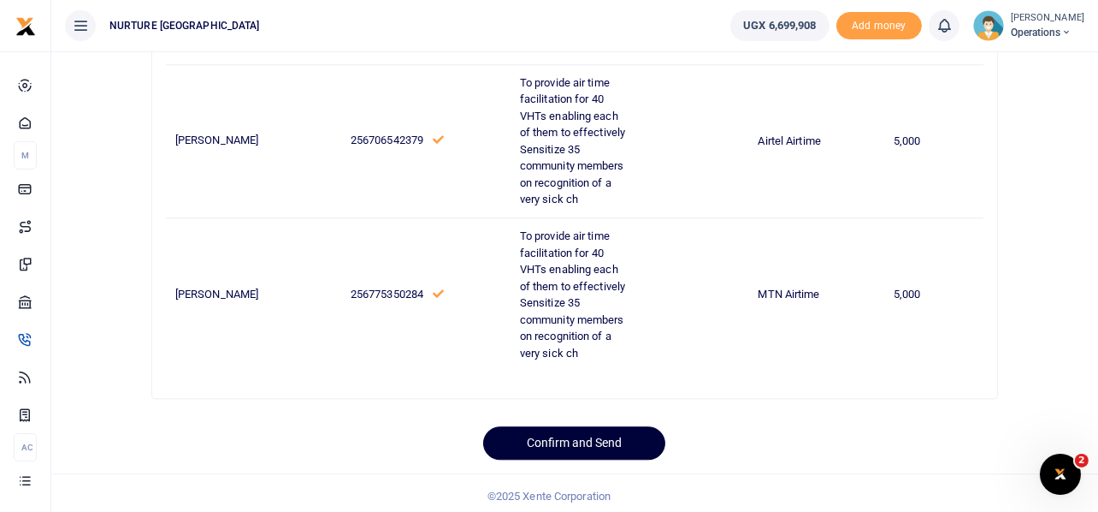
click at [615, 432] on button "Confirm and Send" at bounding box center [574, 442] width 182 height 33
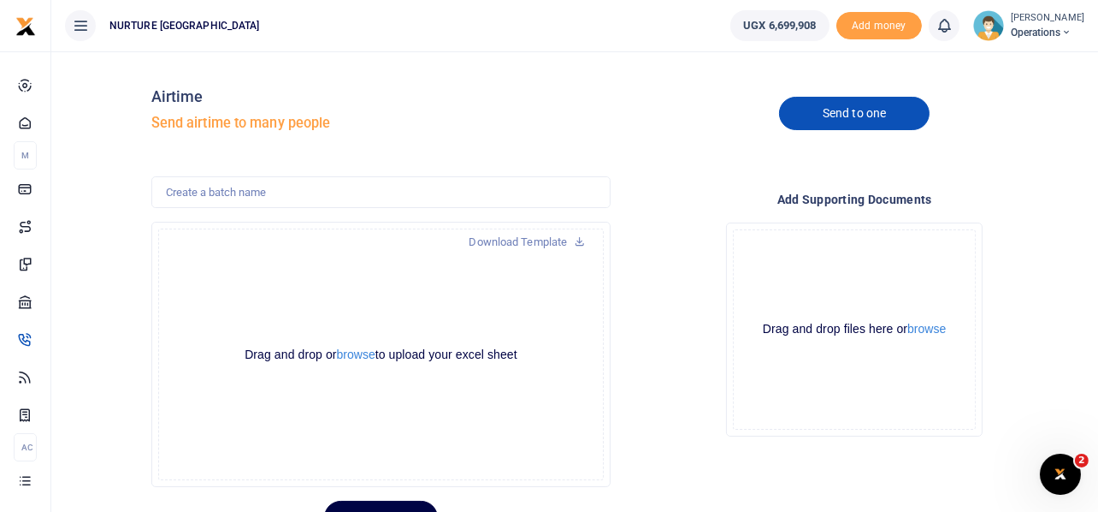
click at [836, 116] on link "Send to one" at bounding box center [854, 113] width 151 height 33
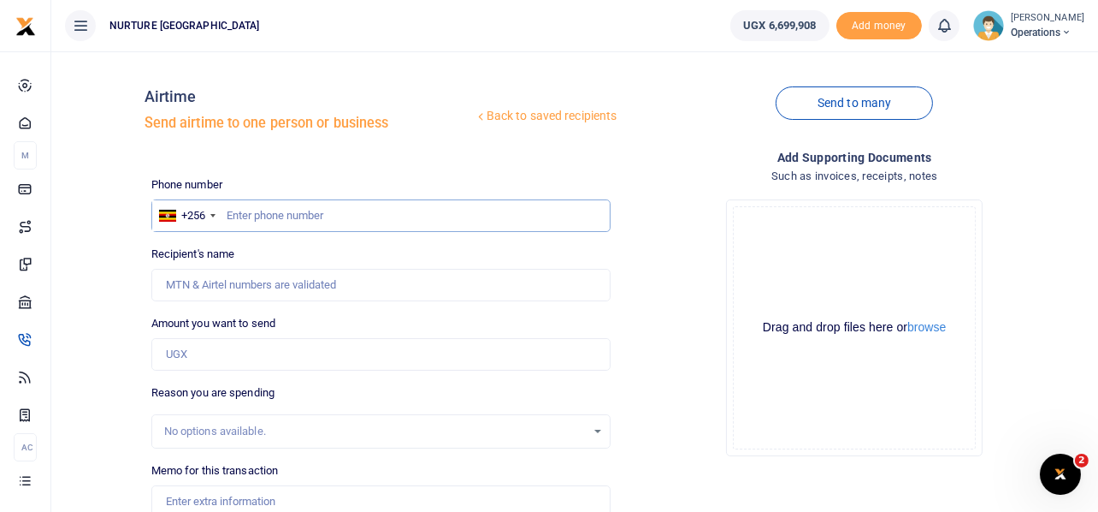
click at [346, 211] on input "text" at bounding box center [381, 215] width 460 height 33
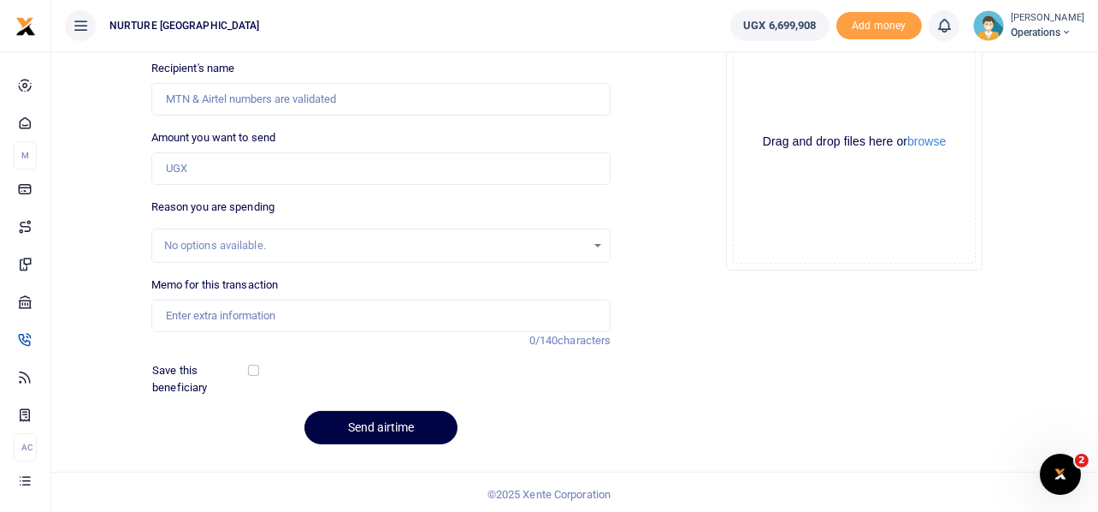
scroll to position [189, 0]
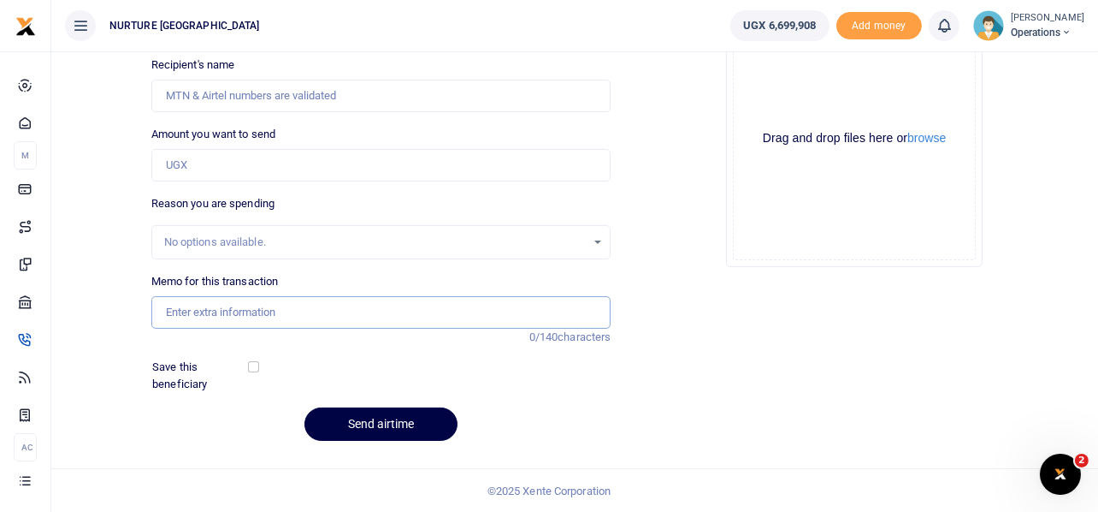
click at [269, 300] on input "Memo for this transaction" at bounding box center [381, 312] width 460 height 33
paste input "Payment for trainers facilitation lunch and transport during the quick PAIRs tr…"
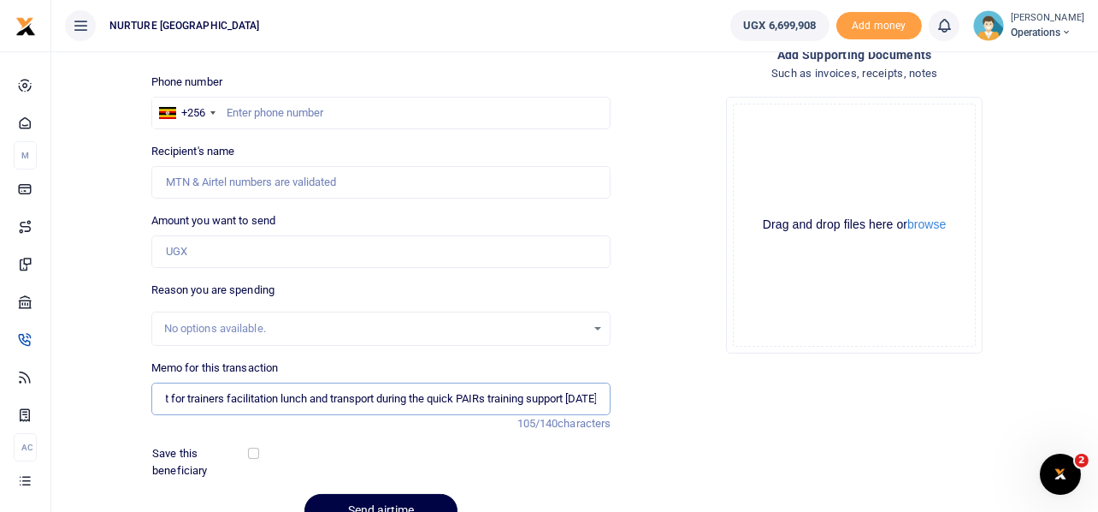
scroll to position [102, 0]
type input "Payment for trainers facilitation lunch and transport during the quick PAIRs tr…"
